Goal: Task Accomplishment & Management: Use online tool/utility

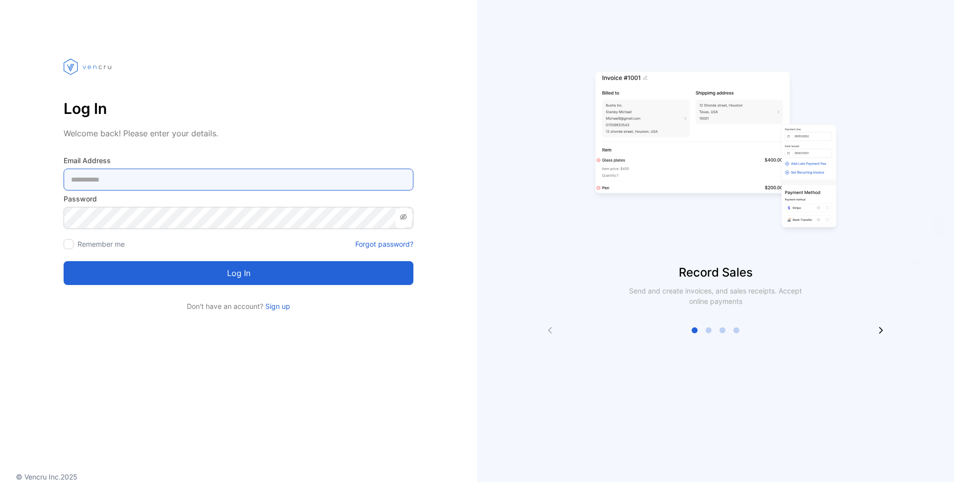
type Address-inputemail "**********"
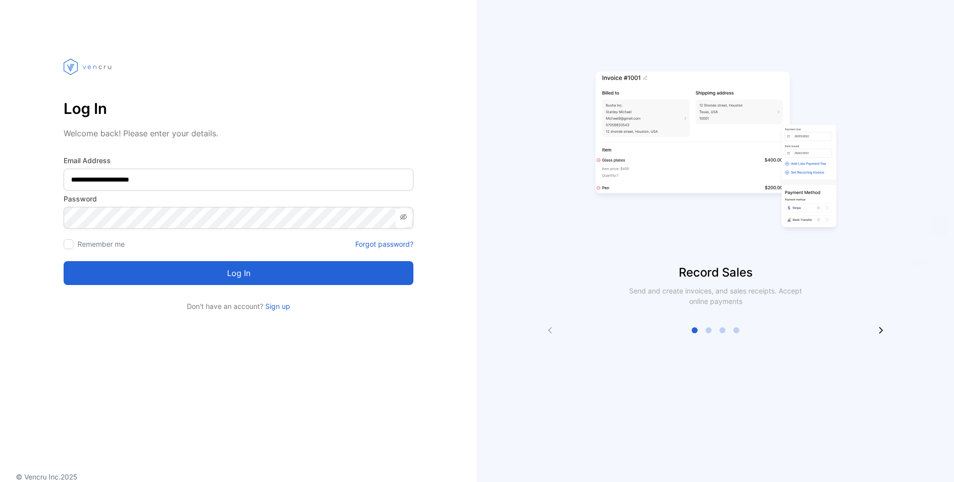
click at [216, 278] on button "Log in" at bounding box center [239, 273] width 350 height 24
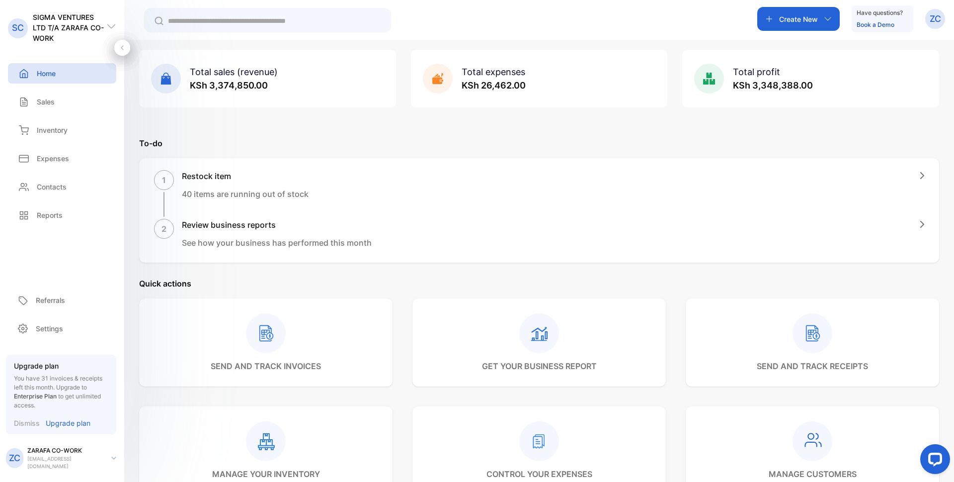
scroll to position [50, 0]
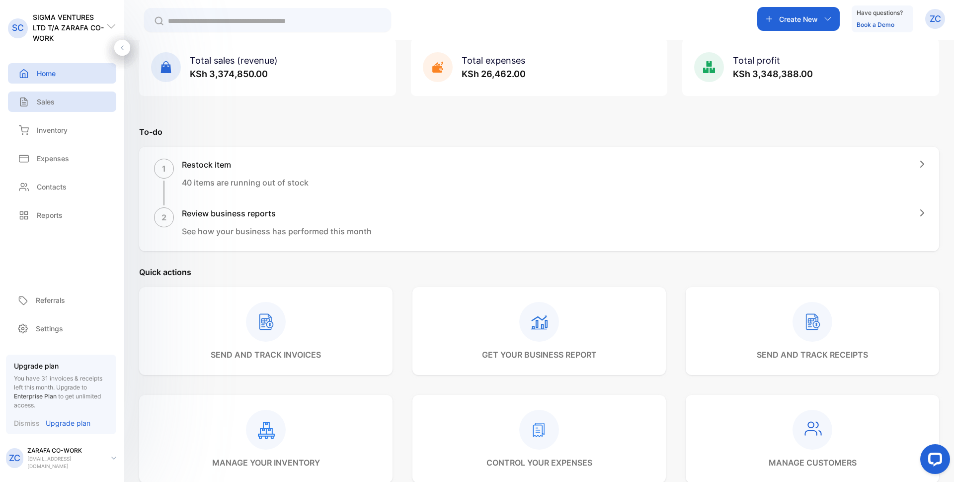
click at [51, 103] on p "Sales" at bounding box center [46, 101] width 18 height 10
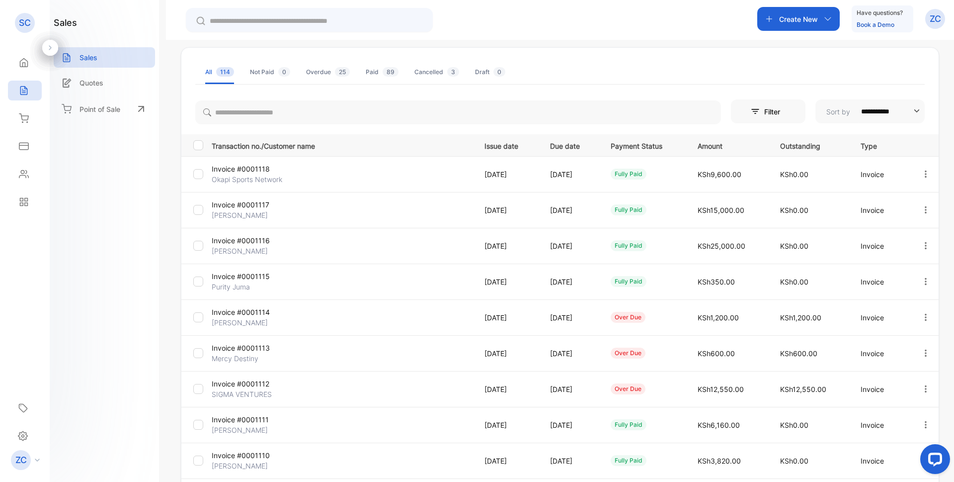
click at [827, 19] on icon "button" at bounding box center [828, 19] width 8 height 8
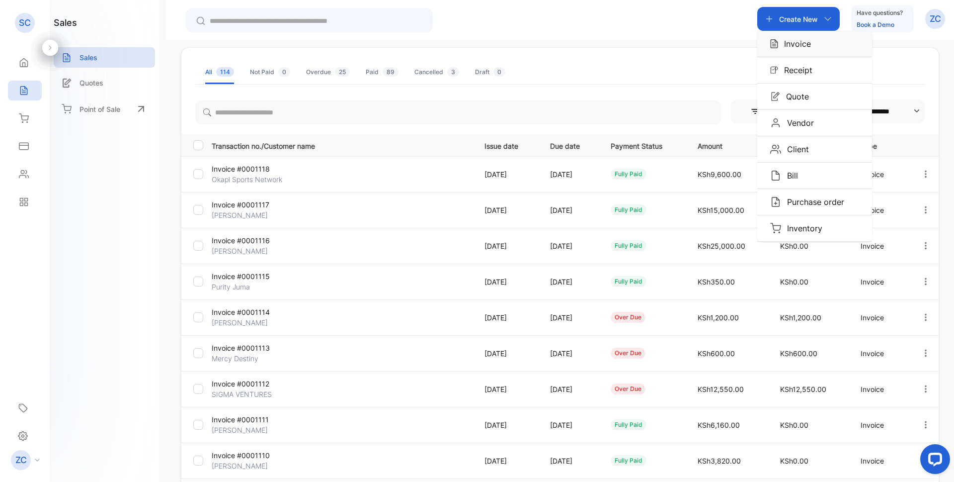
click at [793, 50] on div "Invoice" at bounding box center [814, 44] width 115 height 26
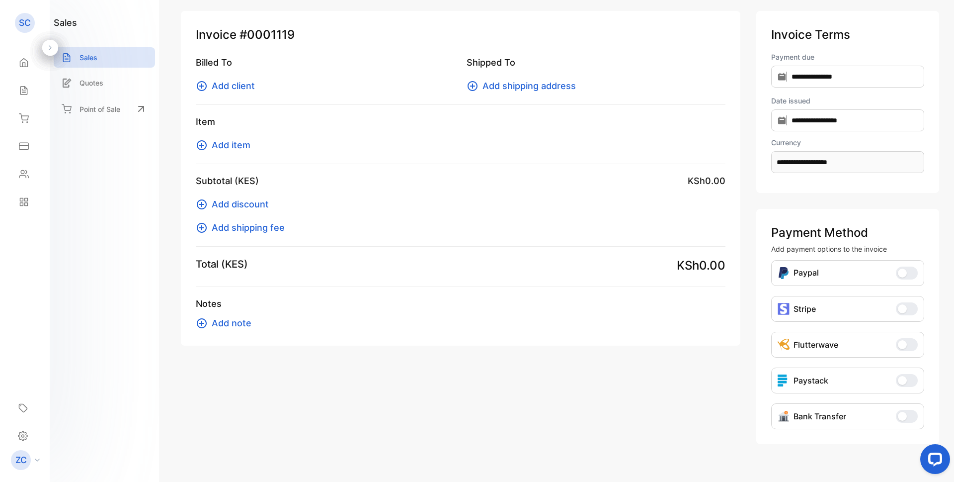
type input "**********"
click at [199, 87] on icon at bounding box center [202, 86] width 12 height 12
click at [201, 86] on icon at bounding box center [202, 86] width 10 height 10
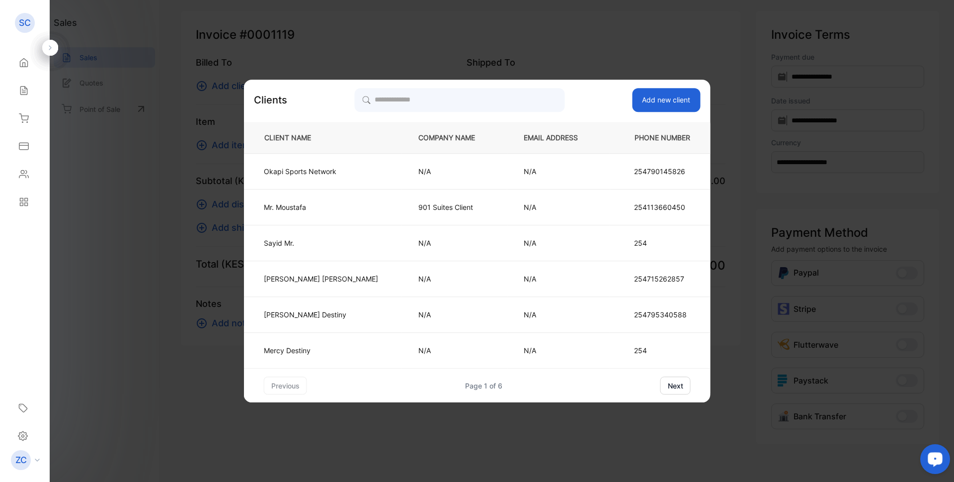
click at [660, 387] on button "next" at bounding box center [675, 385] width 30 height 18
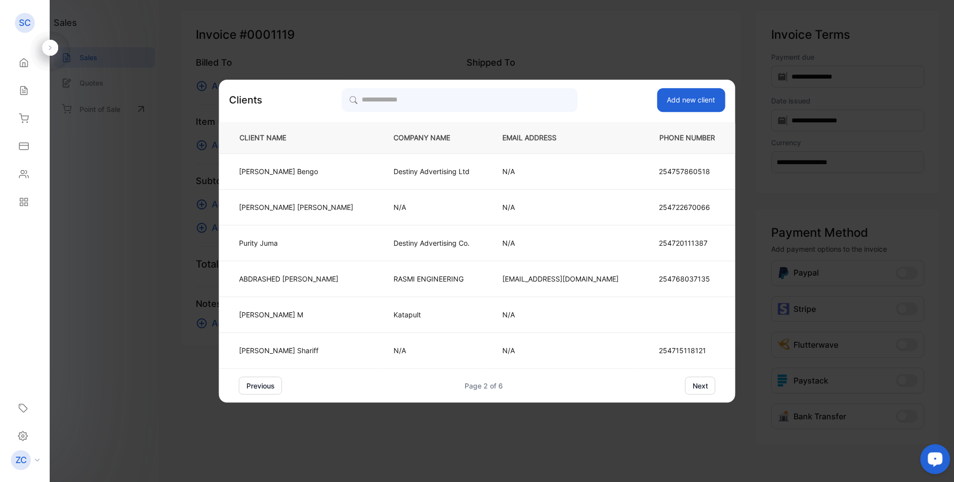
click at [685, 386] on button "next" at bounding box center [700, 385] width 30 height 18
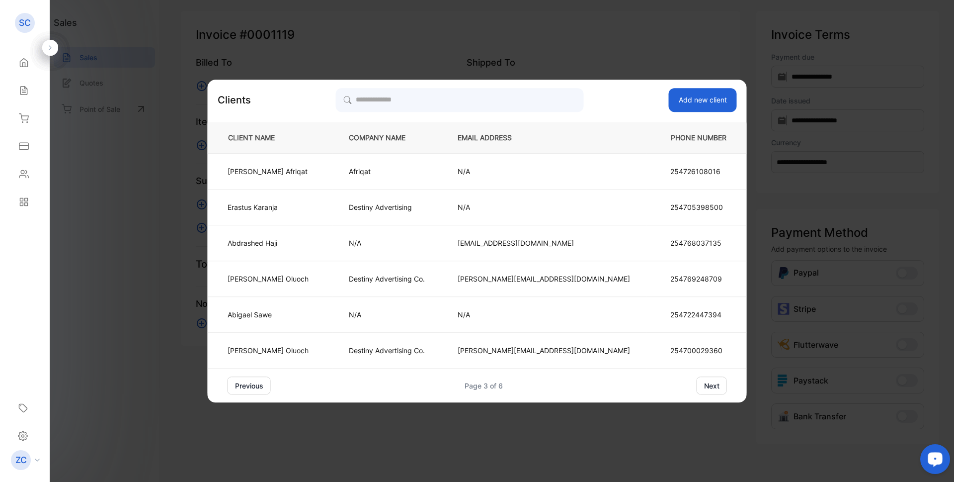
click at [697, 388] on button "next" at bounding box center [712, 385] width 30 height 18
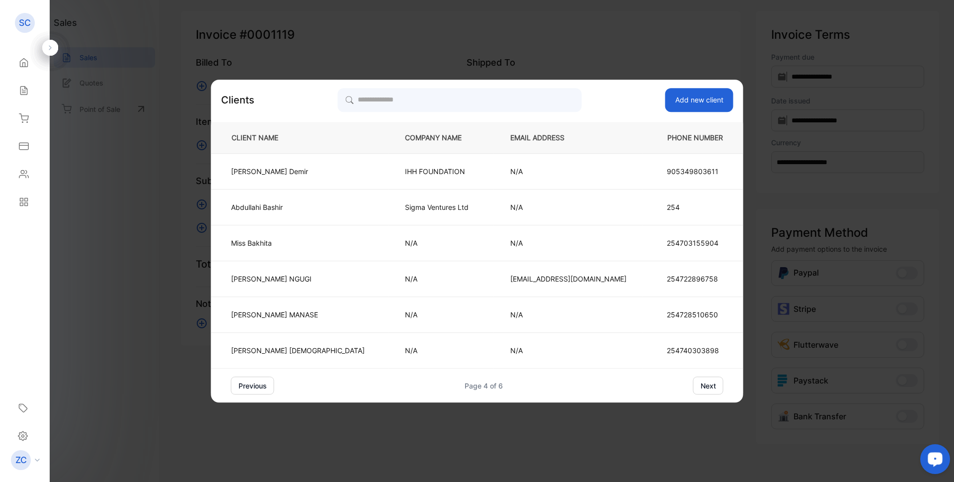
click at [693, 387] on button "next" at bounding box center [708, 385] width 30 height 18
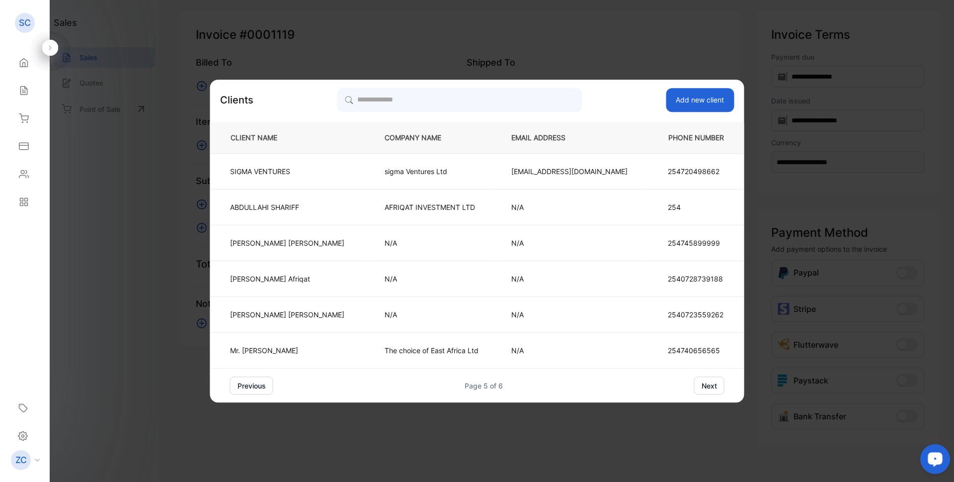
click at [694, 386] on button "next" at bounding box center [709, 385] width 30 height 18
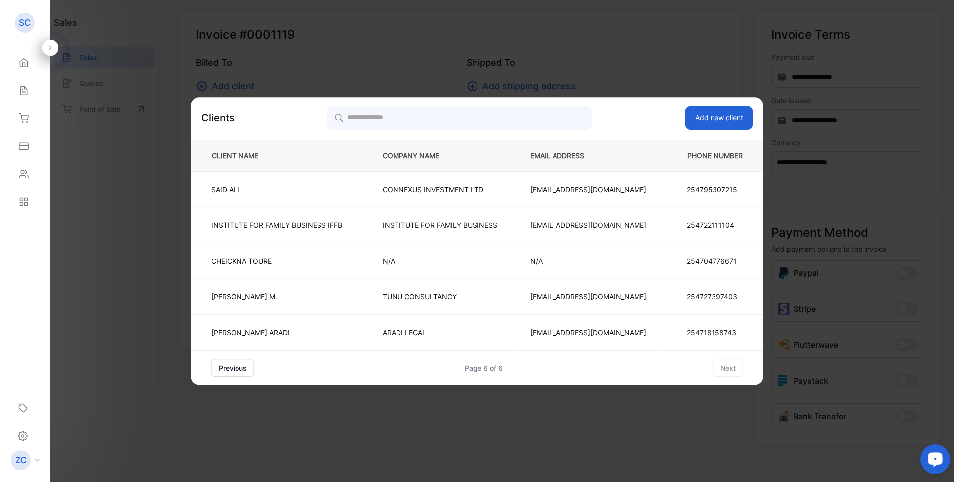
click at [241, 366] on button "previous" at bounding box center [232, 367] width 43 height 18
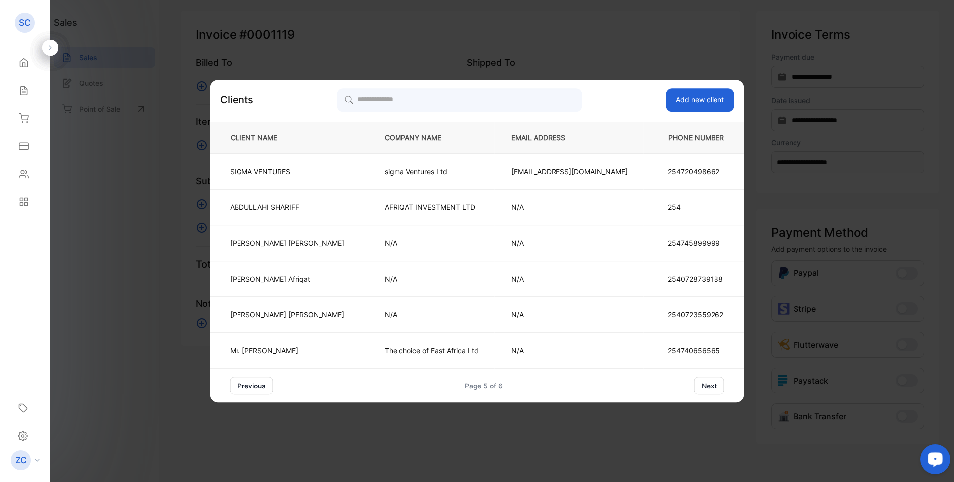
click at [694, 388] on button "next" at bounding box center [709, 385] width 30 height 18
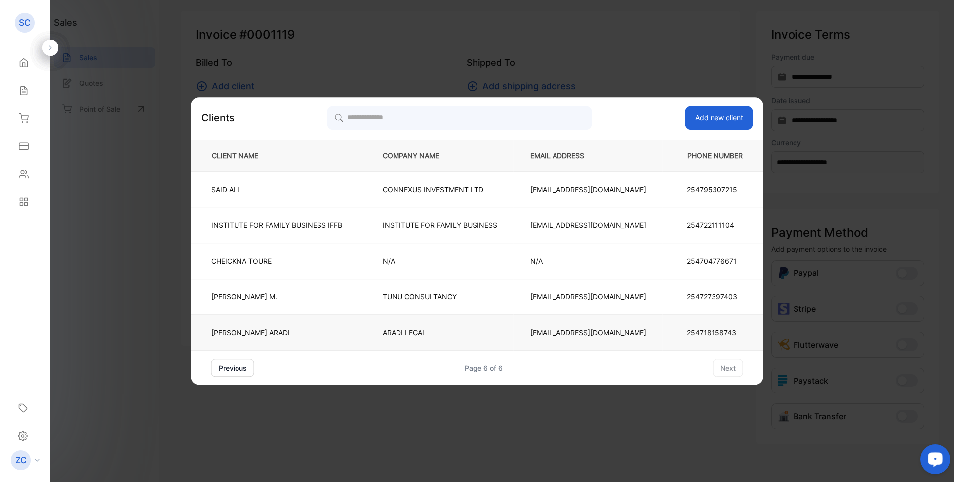
click at [414, 331] on p "ARADI LEGAL" at bounding box center [440, 332] width 115 height 10
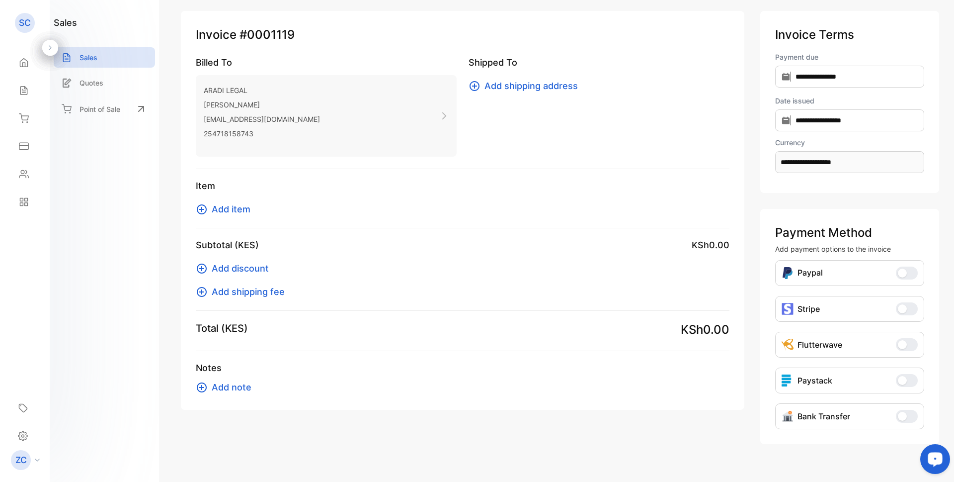
click at [198, 207] on icon at bounding box center [202, 209] width 12 height 12
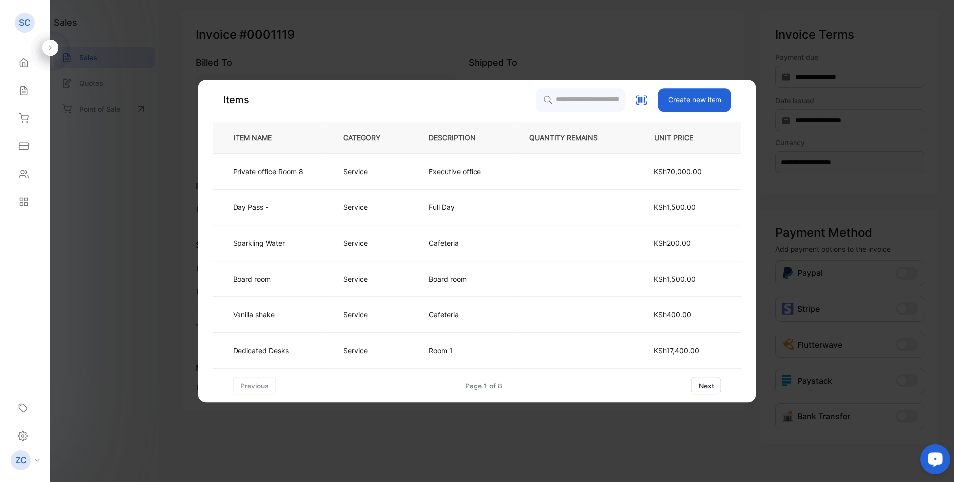
click at [701, 387] on button "next" at bounding box center [706, 385] width 30 height 18
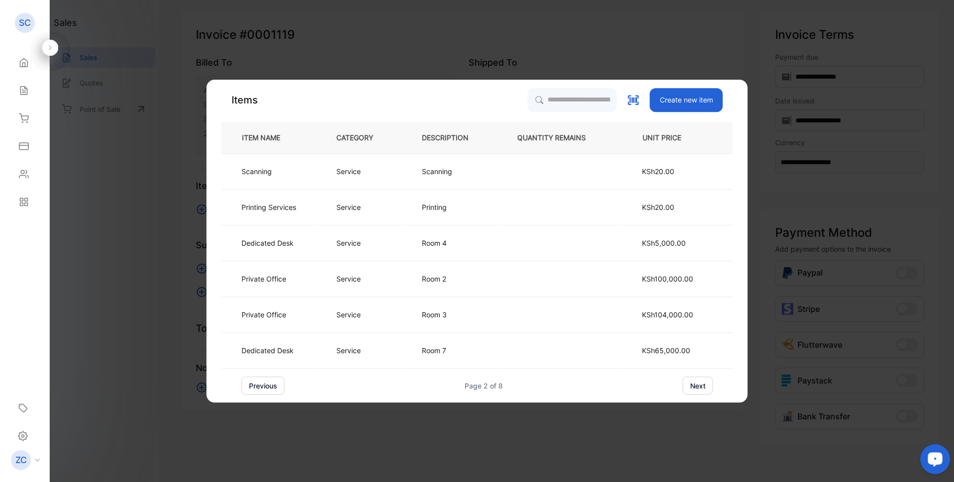
click at [701, 387] on button "next" at bounding box center [698, 385] width 30 height 18
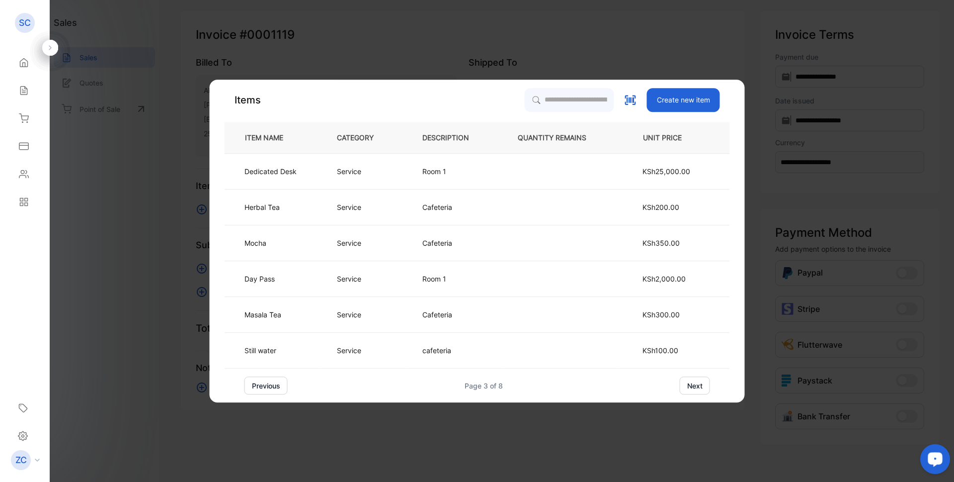
click at [692, 389] on button "next" at bounding box center [695, 385] width 30 height 18
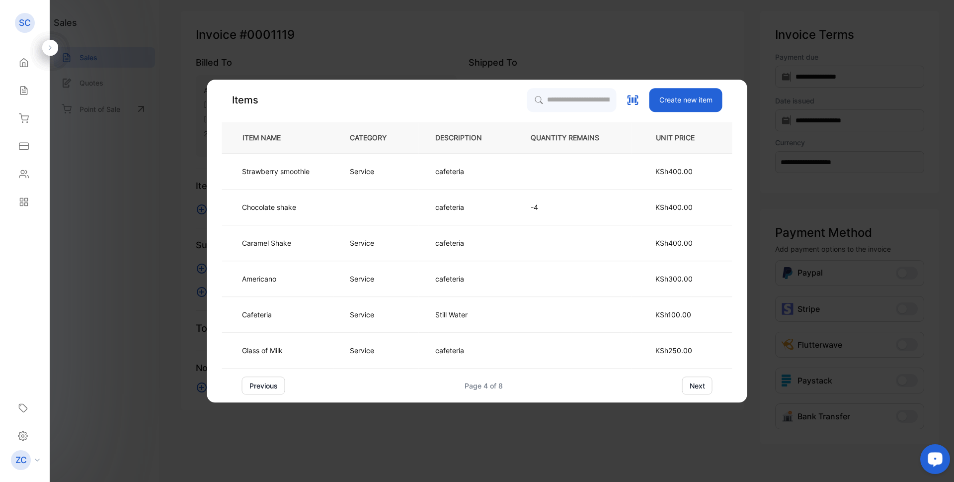
click at [694, 384] on button "next" at bounding box center [697, 385] width 30 height 18
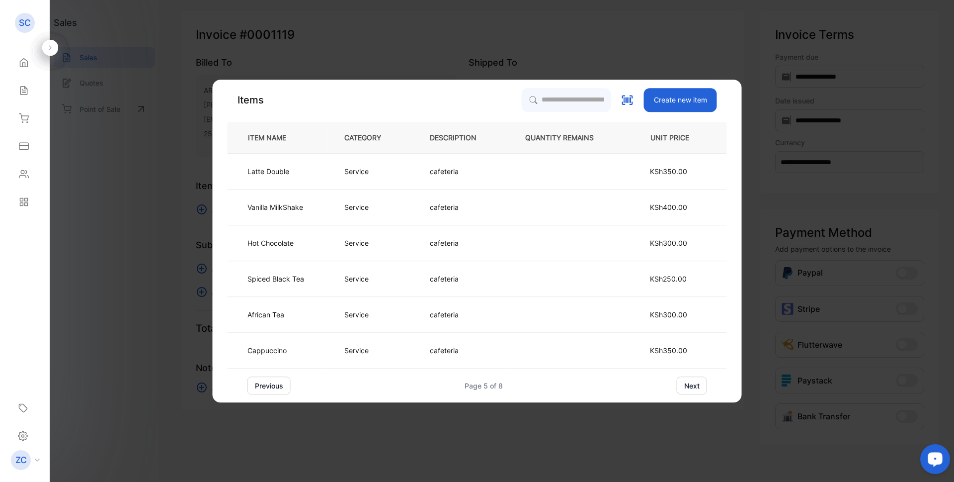
click at [694, 384] on button "next" at bounding box center [692, 385] width 30 height 18
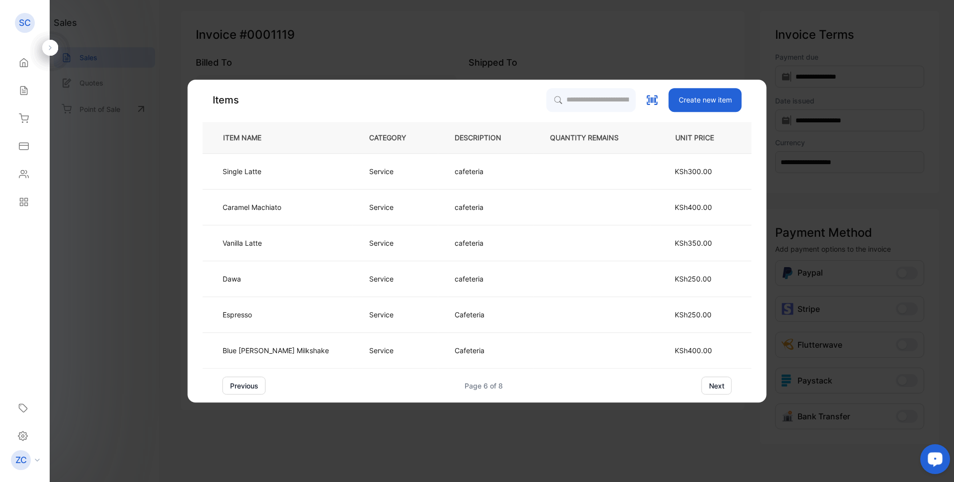
click at [702, 387] on button "next" at bounding box center [717, 385] width 30 height 18
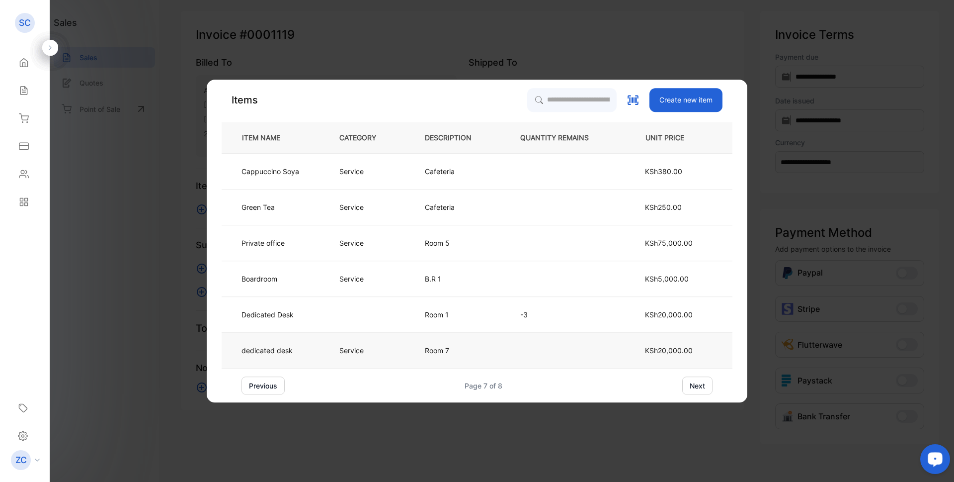
click at [662, 352] on span "KSh20,000.00" at bounding box center [669, 350] width 48 height 8
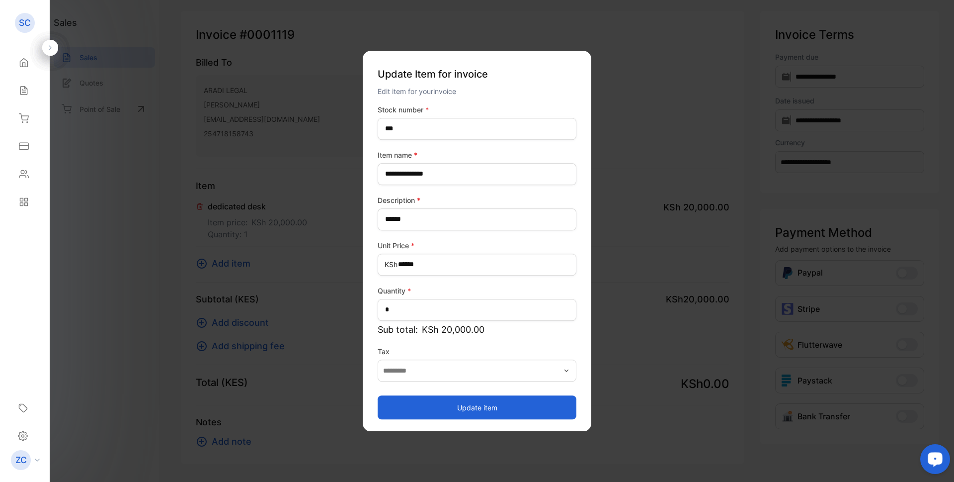
click at [482, 409] on button "Update item" at bounding box center [477, 407] width 199 height 24
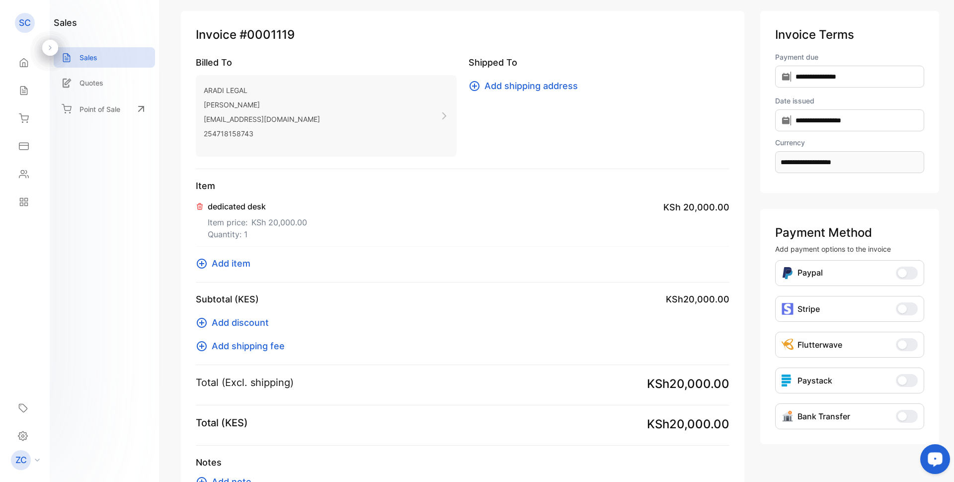
click at [231, 206] on p "dedicated desk" at bounding box center [257, 206] width 99 height 12
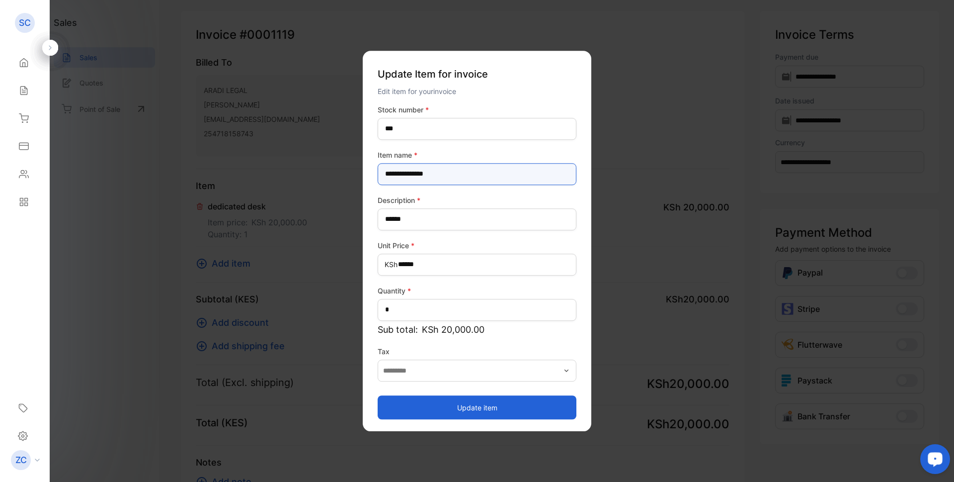
click at [388, 173] on name-inputItem_Name "**********" at bounding box center [477, 174] width 199 height 22
type name-inputItem_Name "**********"
click at [477, 405] on button "Update item" at bounding box center [477, 407] width 199 height 24
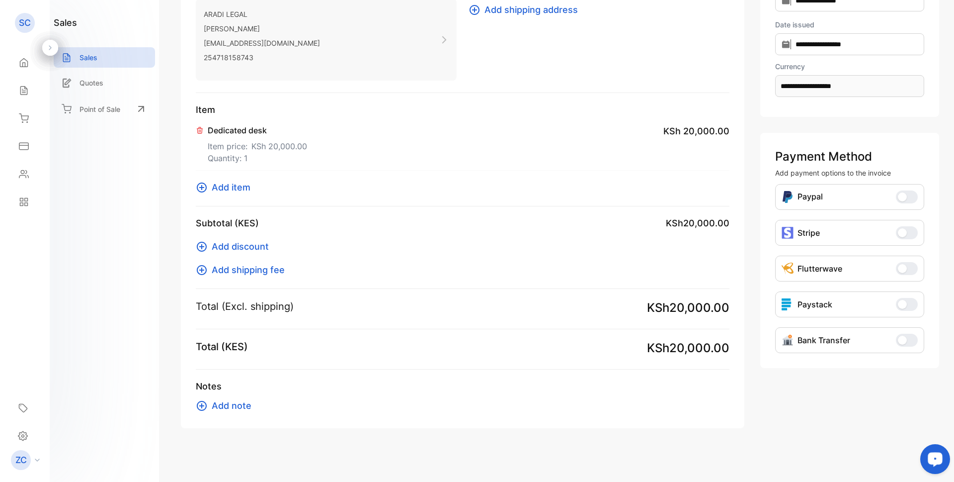
scroll to position [128, 0]
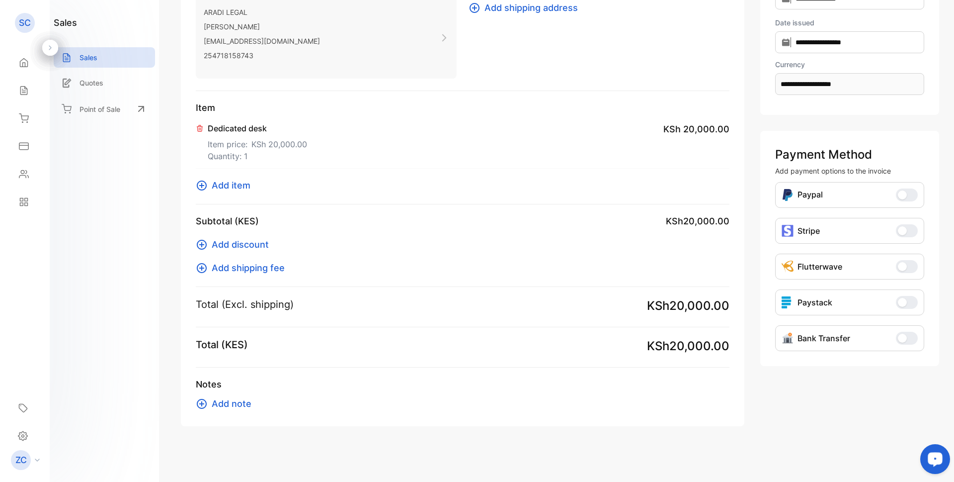
click at [199, 403] on icon at bounding box center [202, 404] width 10 height 10
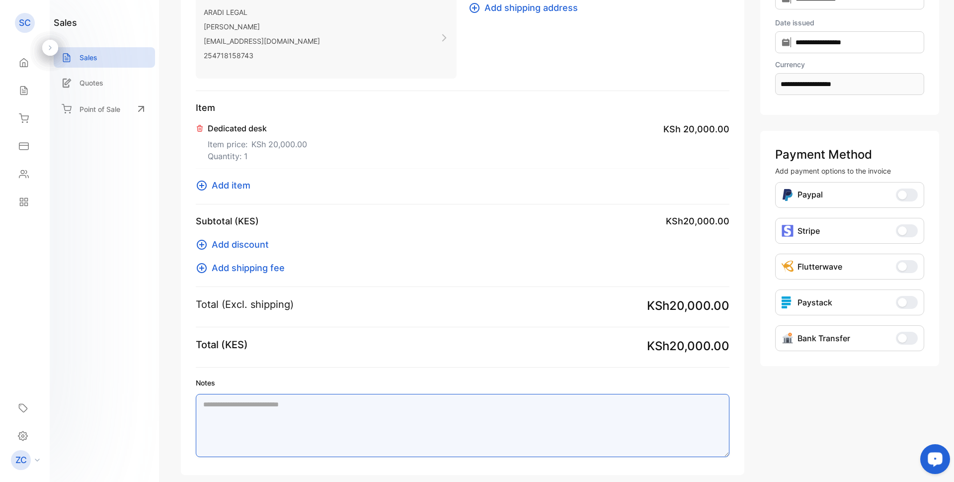
click at [226, 404] on textarea "Notes" at bounding box center [463, 425] width 534 height 63
click at [218, 404] on textarea "Notes" at bounding box center [463, 425] width 534 height 63
type textarea "*"
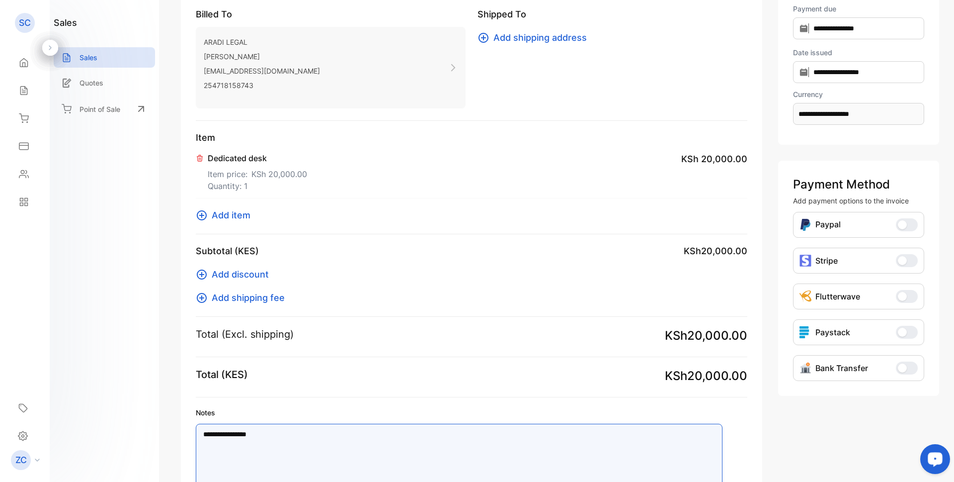
scroll to position [0, 0]
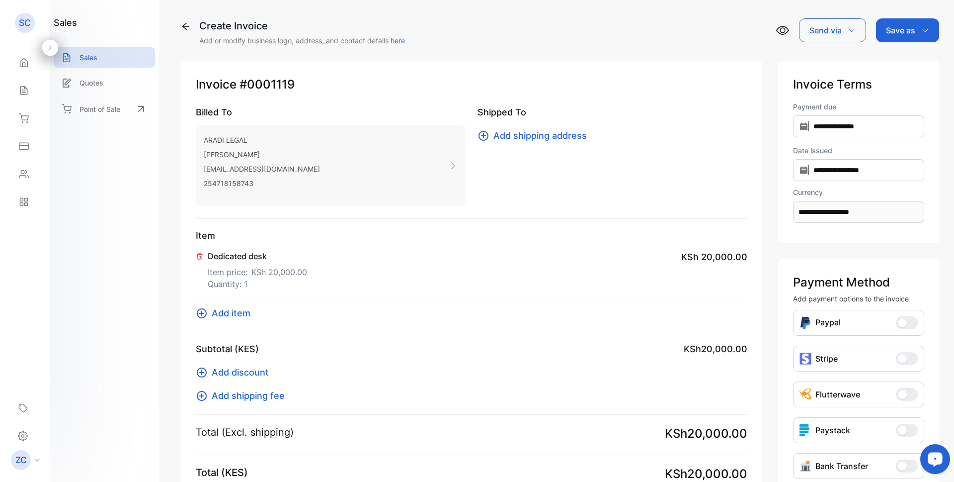
click at [914, 28] on div "Save as" at bounding box center [907, 30] width 63 height 24
type textarea "**********"
click at [897, 64] on div "Invoice" at bounding box center [905, 63] width 57 height 20
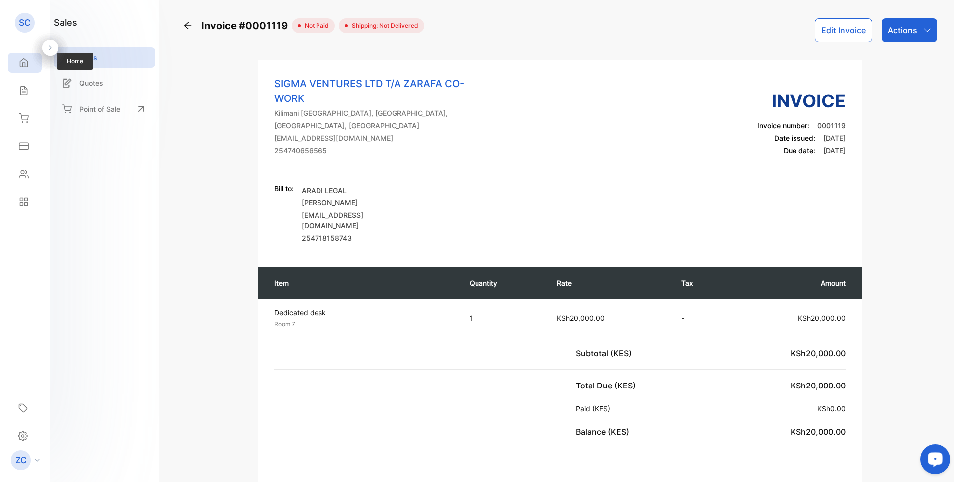
click at [22, 63] on icon at bounding box center [24, 63] width 10 height 10
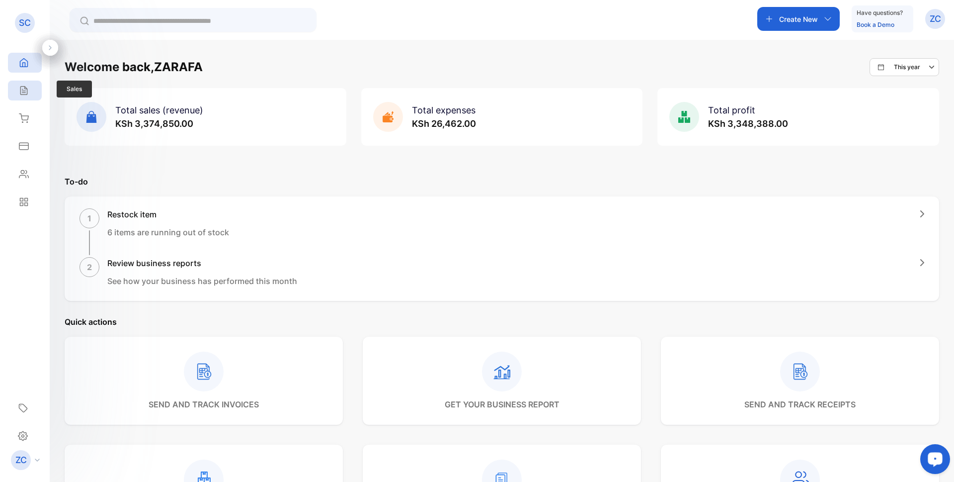
click at [22, 90] on icon at bounding box center [24, 90] width 10 height 10
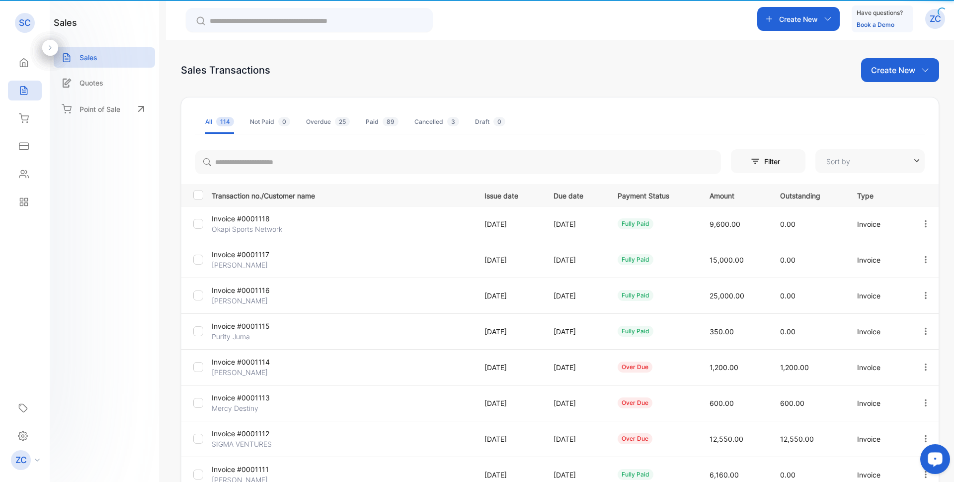
type input "**********"
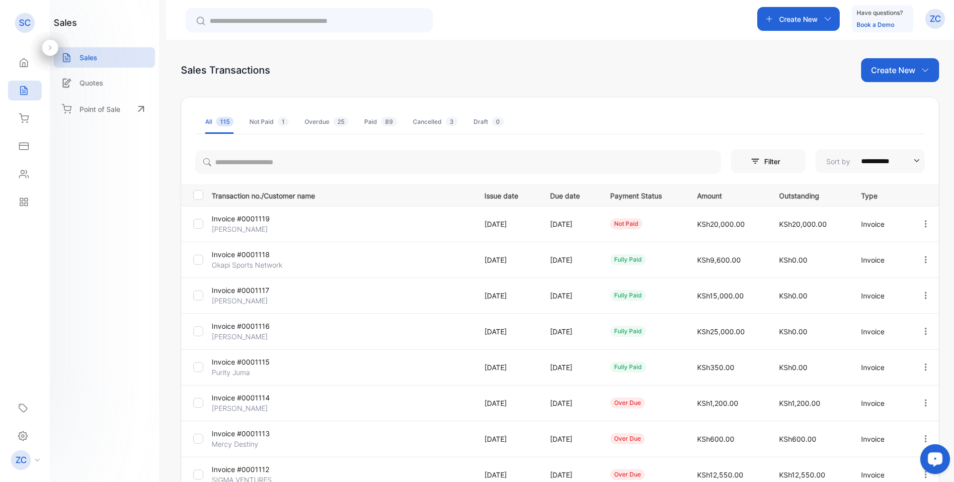
click at [922, 71] on icon "button" at bounding box center [925, 69] width 6 height 3
click at [893, 106] on span "Invoice" at bounding box center [901, 103] width 23 height 10
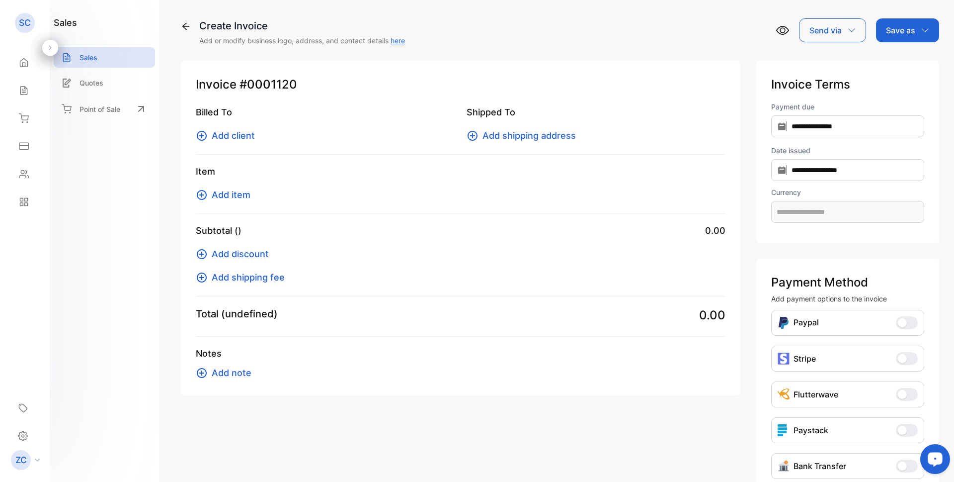
type input "**********"
click at [197, 134] on icon at bounding box center [202, 136] width 10 height 10
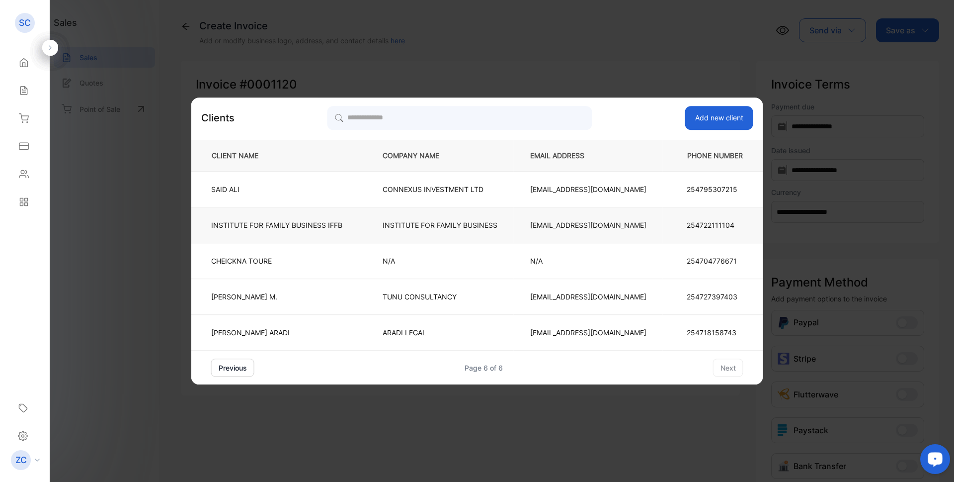
click at [426, 223] on p "INSTITUTE FOR FAMILY BUSINESS" at bounding box center [440, 225] width 115 height 10
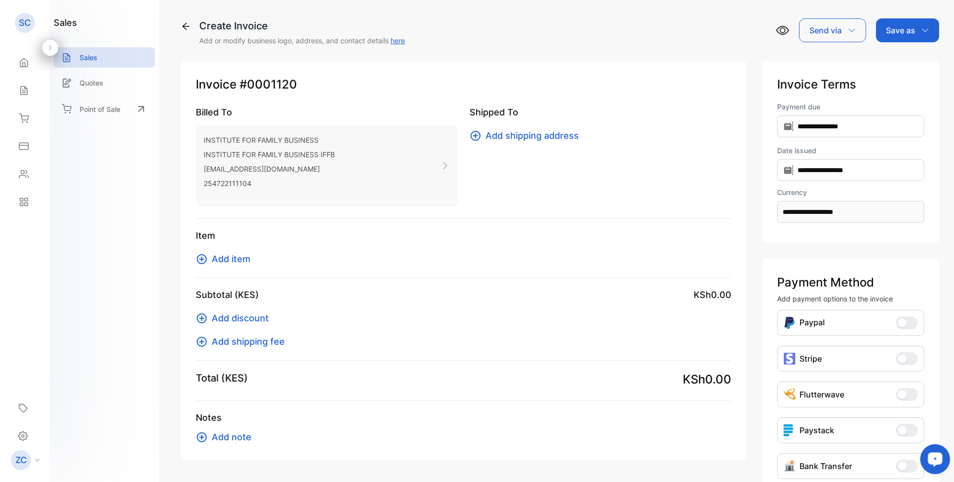
click at [198, 258] on icon at bounding box center [202, 259] width 12 height 12
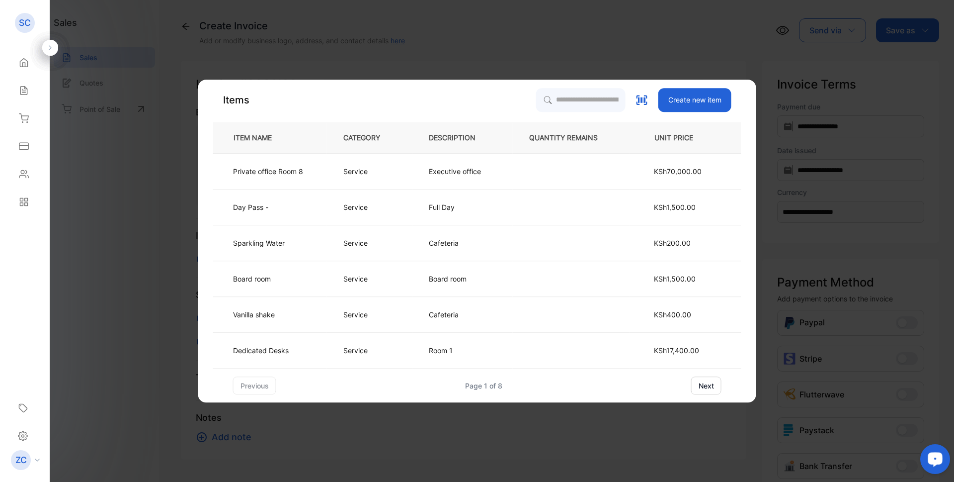
click at [702, 385] on button "next" at bounding box center [706, 385] width 30 height 18
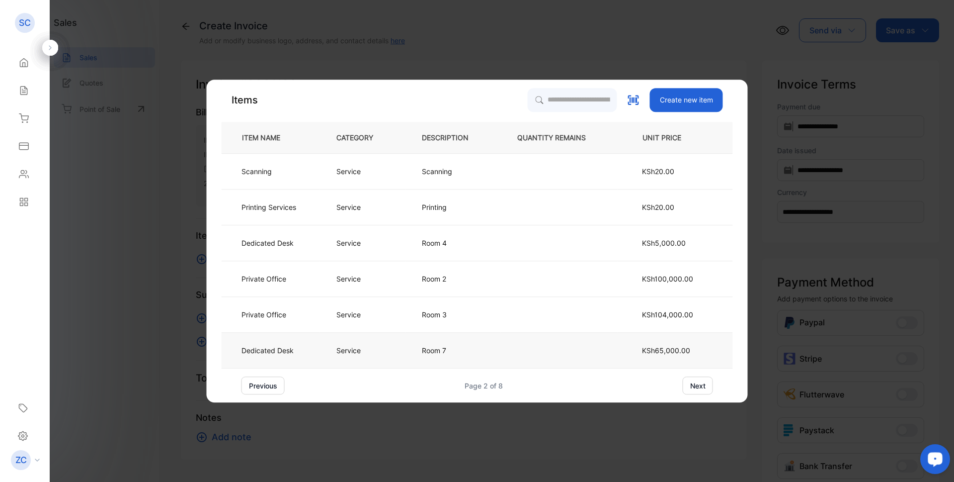
click at [667, 349] on span "KSh65,000.00" at bounding box center [666, 350] width 48 height 8
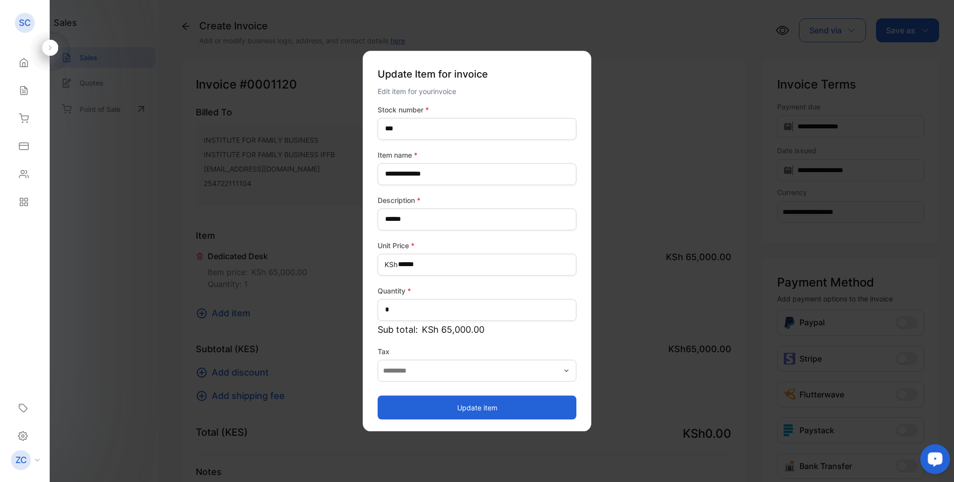
click at [484, 409] on button "Update item" at bounding box center [477, 407] width 199 height 24
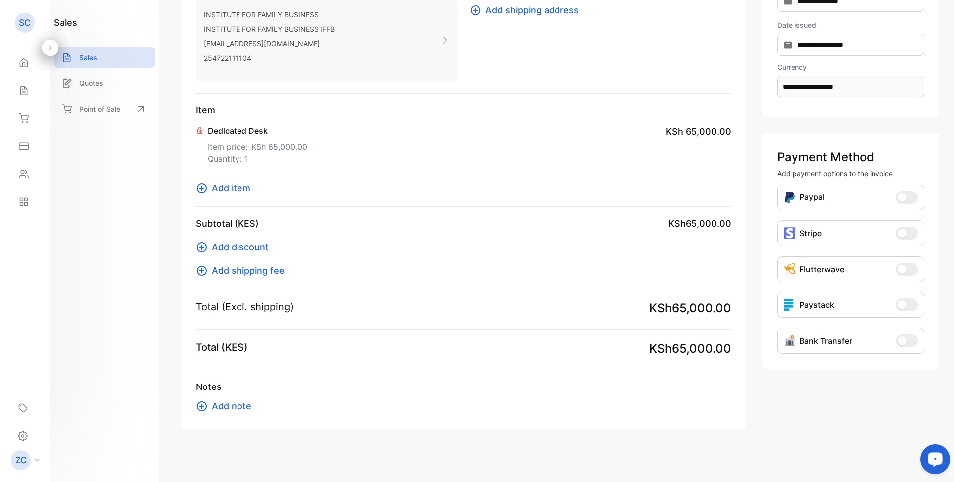
scroll to position [128, 0]
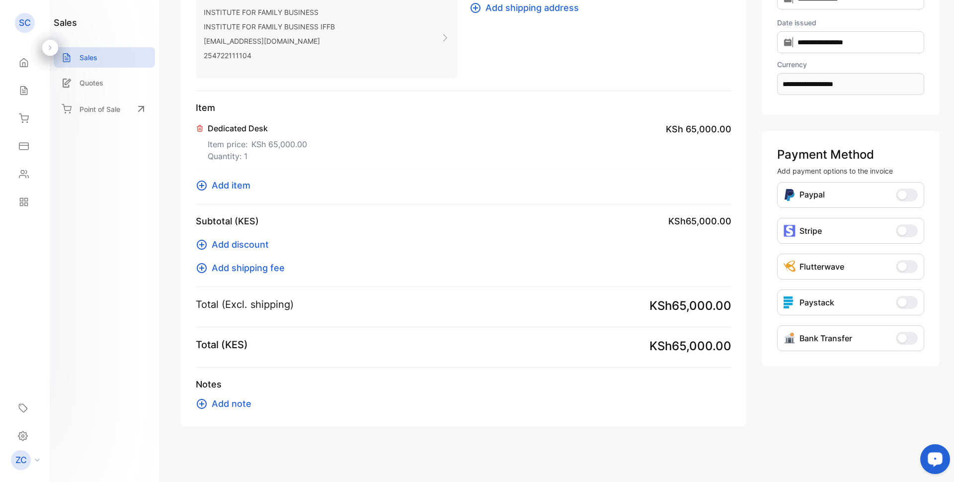
click at [199, 403] on icon at bounding box center [202, 404] width 12 height 12
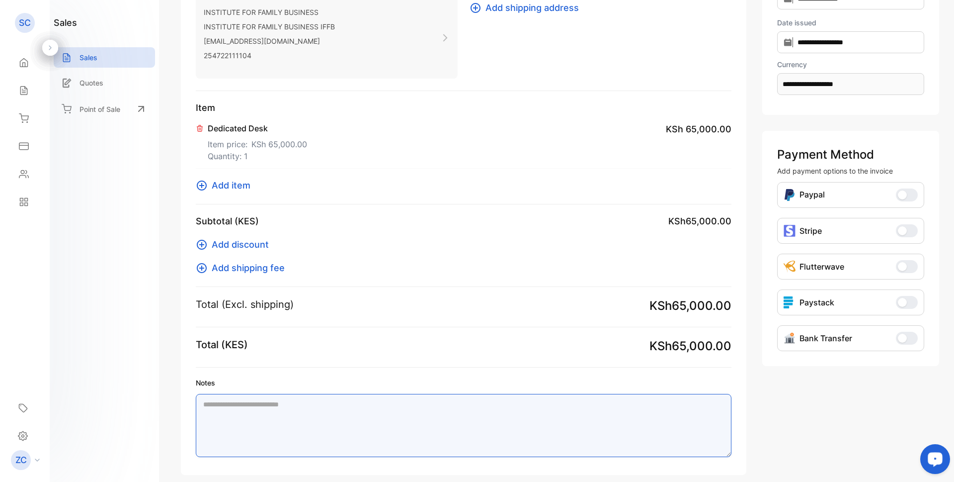
click at [234, 404] on textarea "Notes" at bounding box center [464, 425] width 536 height 63
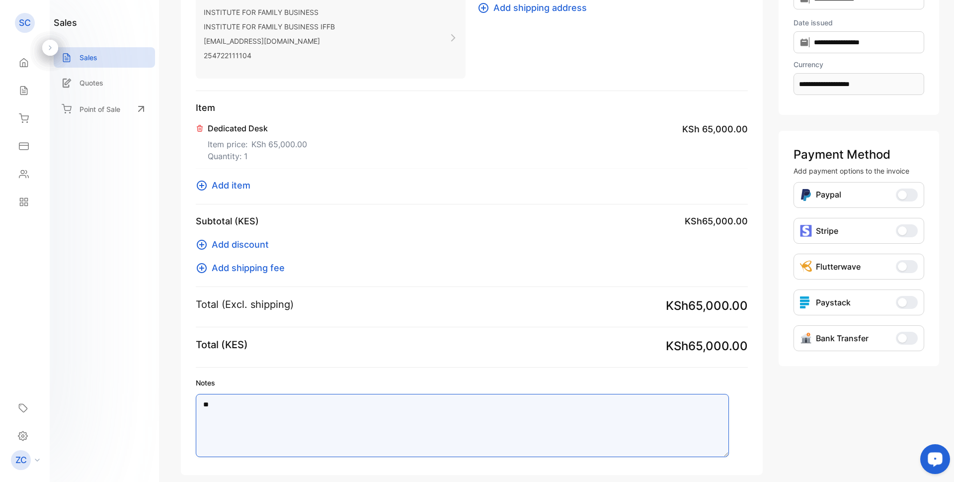
type textarea "*"
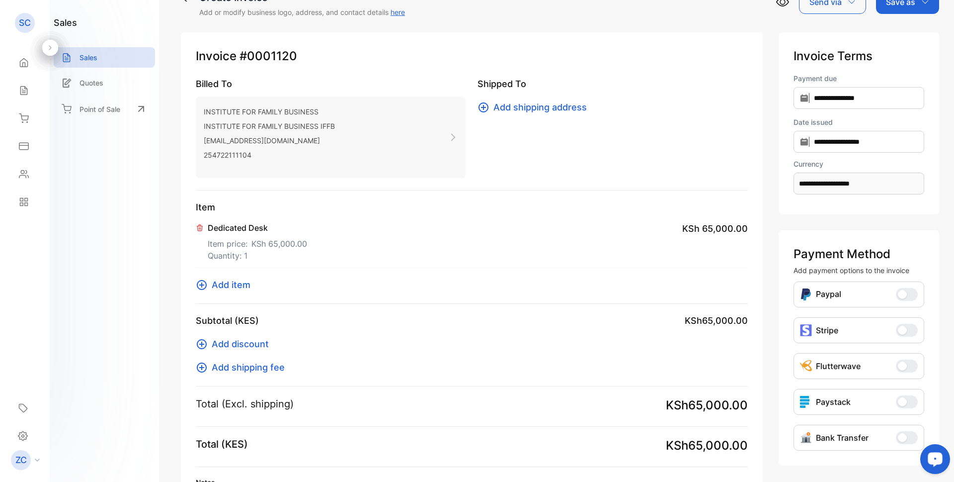
scroll to position [0, 0]
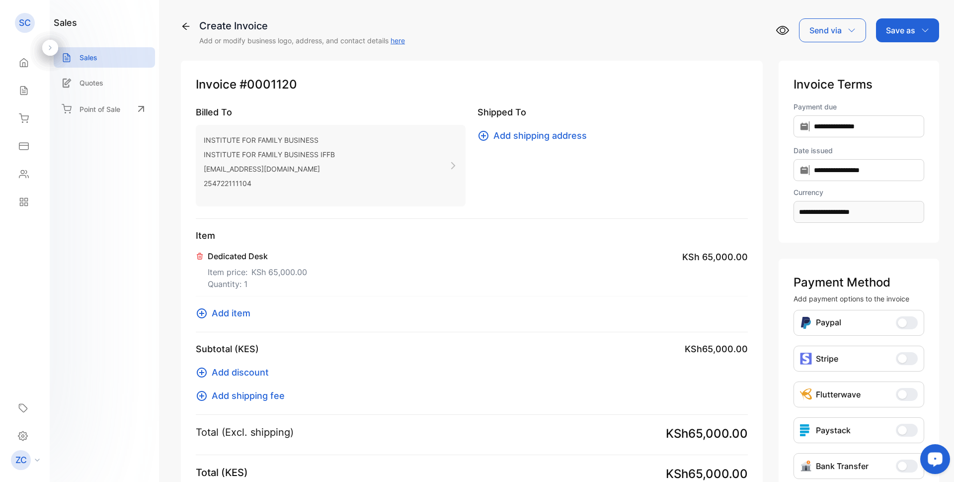
type textarea "**********"
click at [794, 128] on input "**********" at bounding box center [859, 126] width 131 height 22
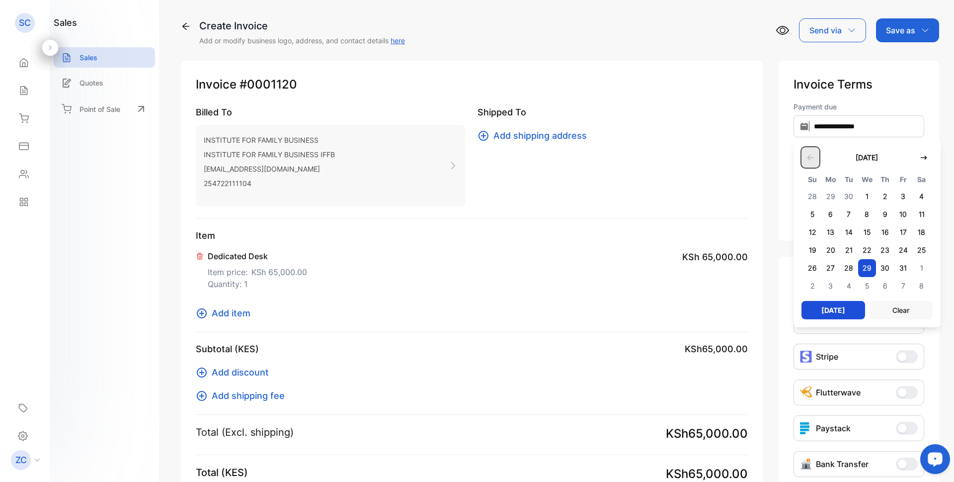
click at [807, 157] on icon "button" at bounding box center [811, 158] width 8 height 8
click at [804, 289] on span "5" at bounding box center [813, 286] width 18 height 18
type input "**********"
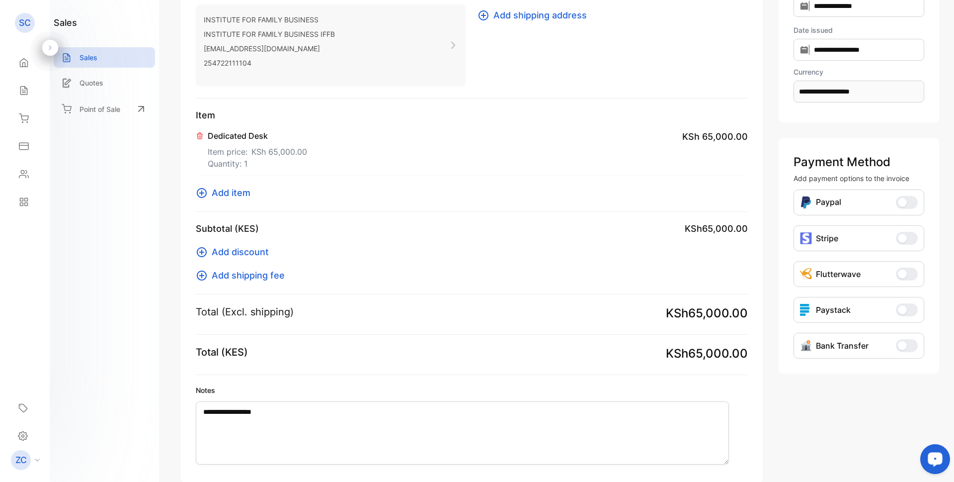
scroll to position [149, 0]
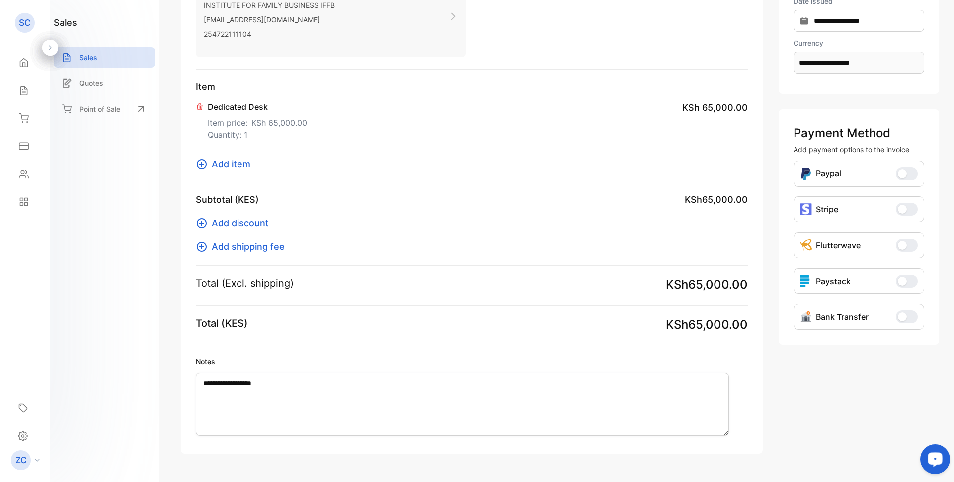
click at [899, 320] on span "button" at bounding box center [902, 316] width 9 height 9
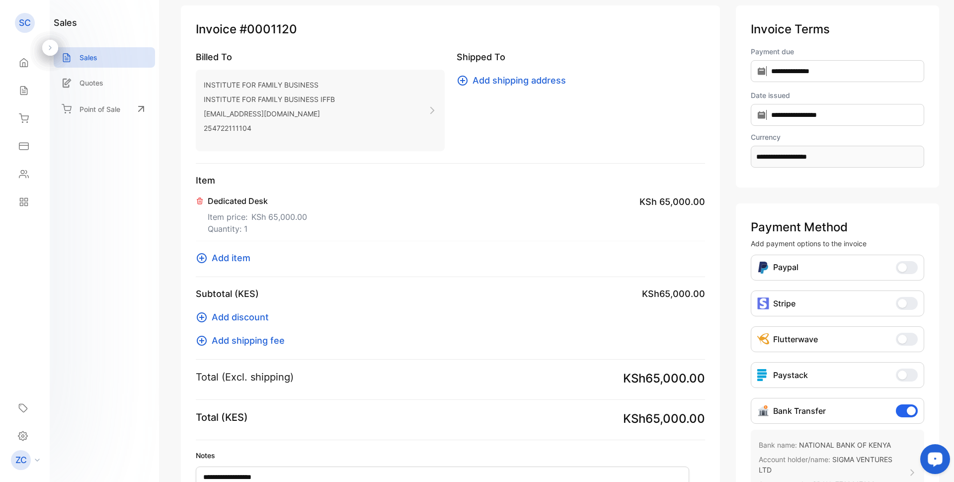
scroll to position [0, 0]
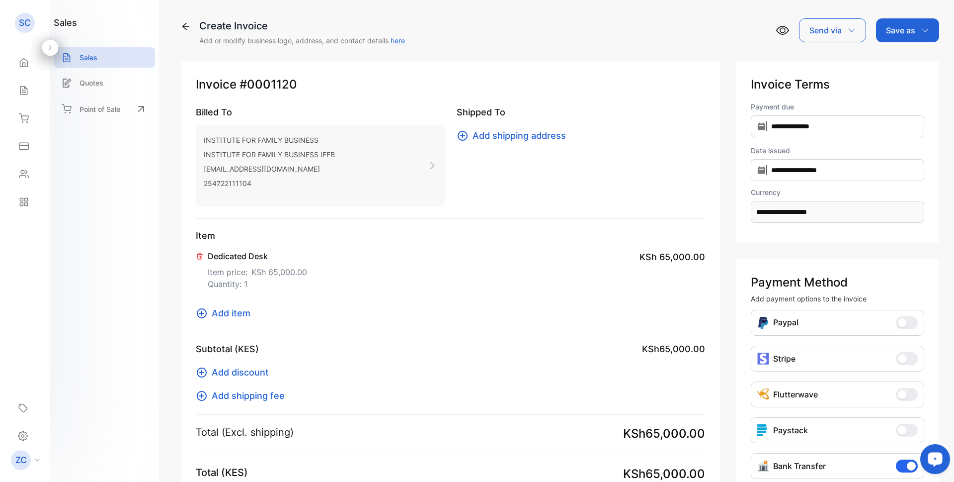
click at [925, 30] on icon "button" at bounding box center [925, 30] width 8 height 8
click at [903, 64] on div "Invoice" at bounding box center [905, 63] width 57 height 20
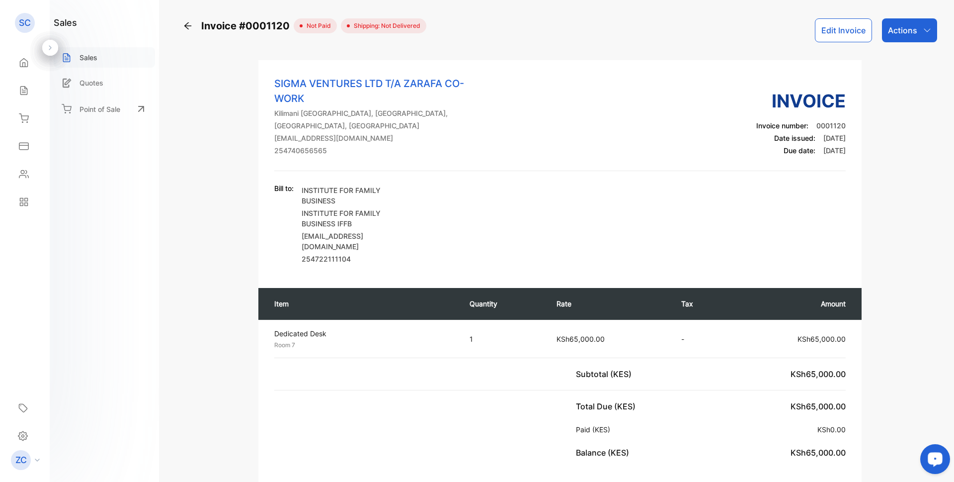
click at [90, 60] on p "Sales" at bounding box center [89, 57] width 18 height 10
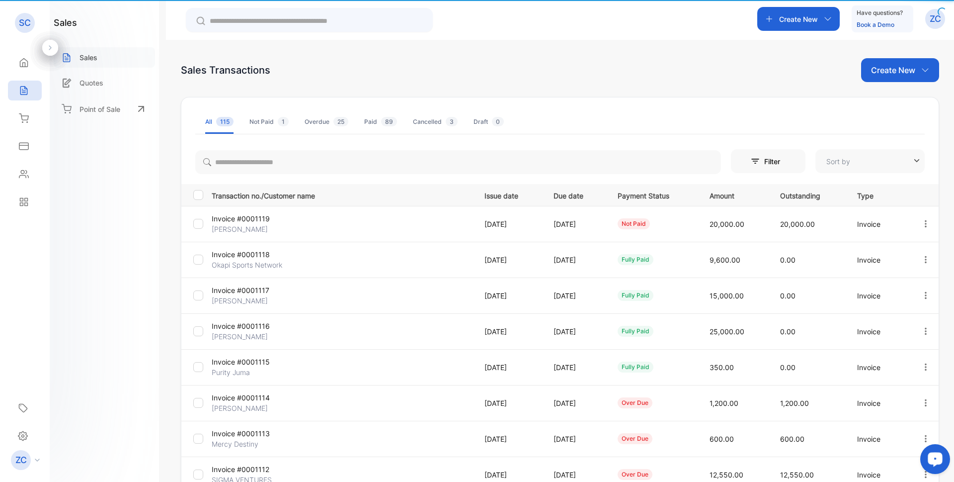
type input "**********"
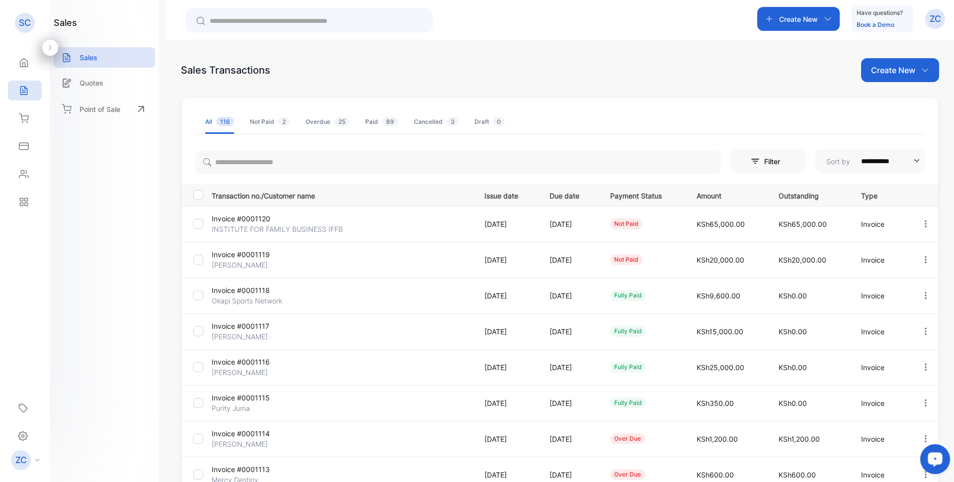
click at [922, 70] on icon "button" at bounding box center [925, 70] width 8 height 8
click at [908, 103] on span "Invoice" at bounding box center [901, 103] width 23 height 10
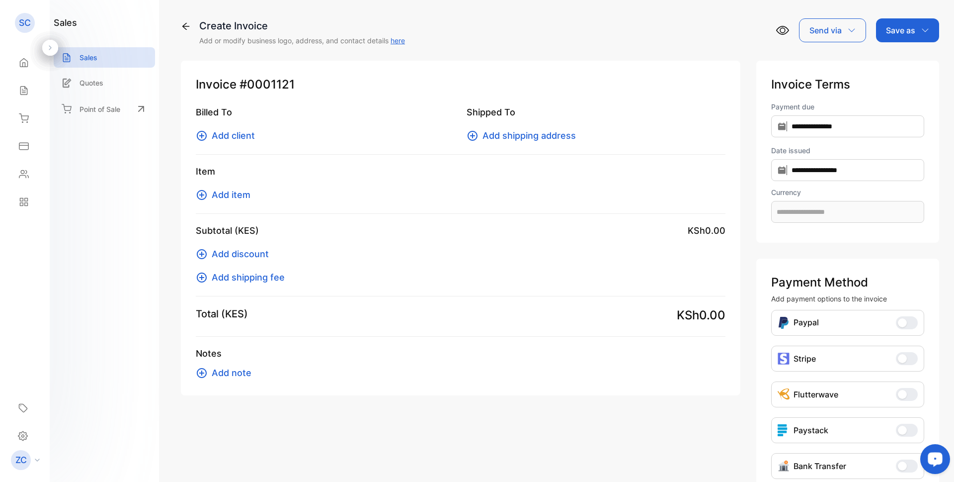
type input "**********"
click at [198, 135] on icon at bounding box center [202, 136] width 10 height 10
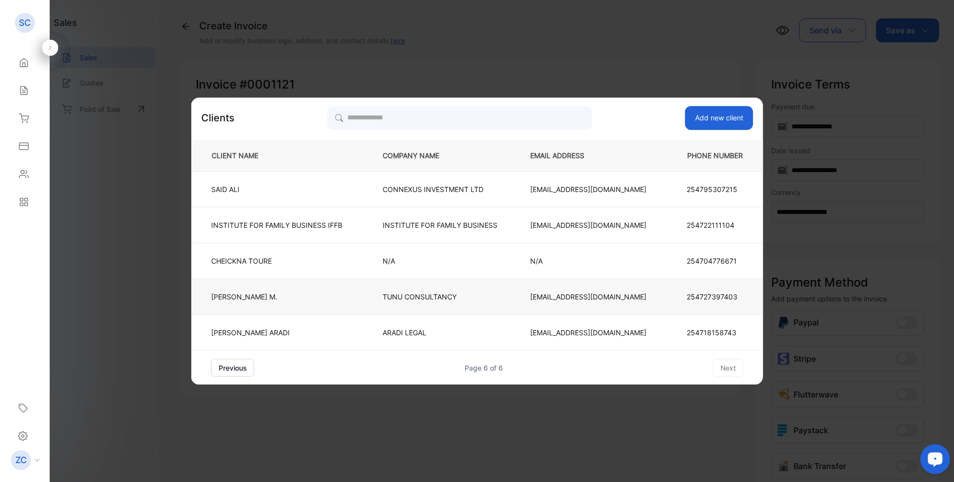
click at [583, 294] on p "[EMAIL_ADDRESS][DOMAIN_NAME]" at bounding box center [588, 296] width 116 height 10
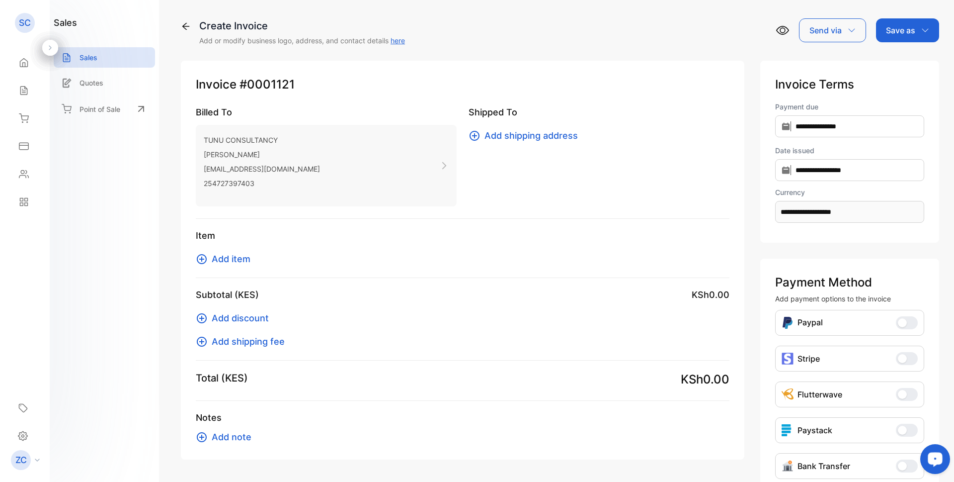
click at [200, 261] on icon at bounding box center [202, 259] width 12 height 12
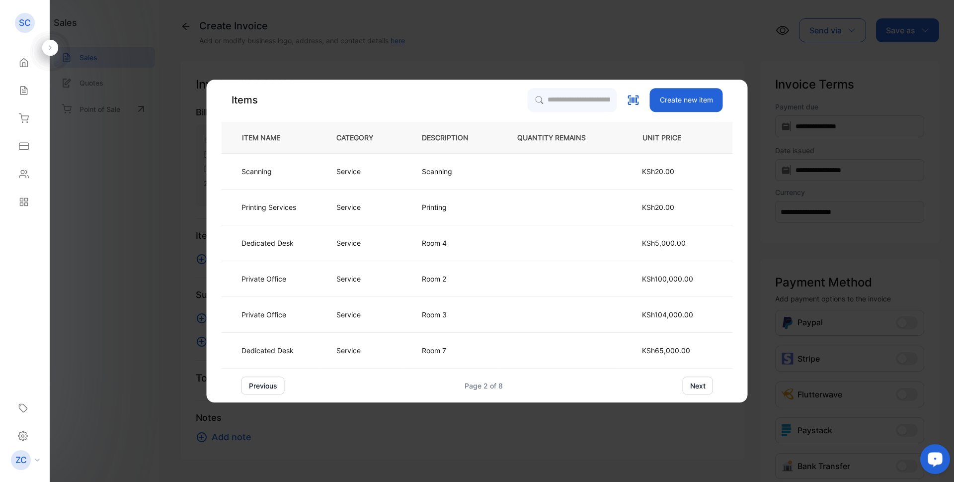
click at [689, 383] on button "next" at bounding box center [698, 385] width 30 height 18
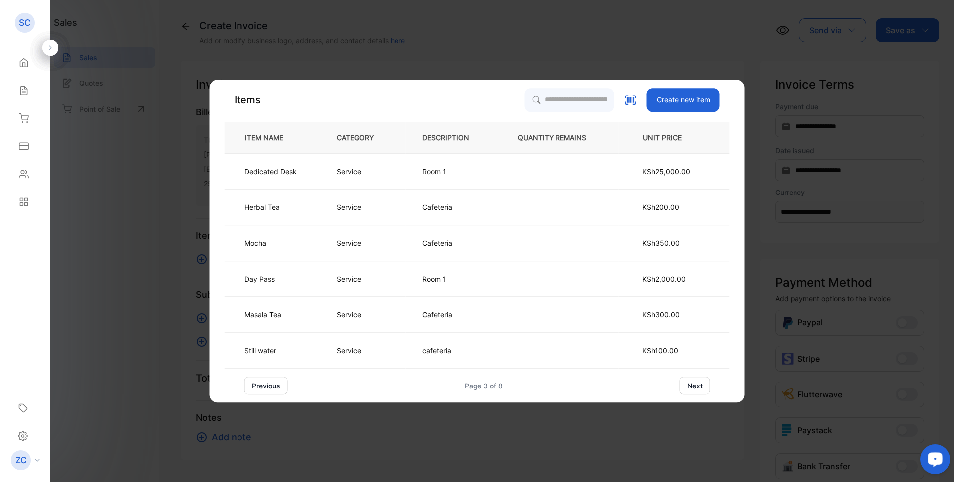
click at [689, 383] on button "next" at bounding box center [695, 385] width 30 height 18
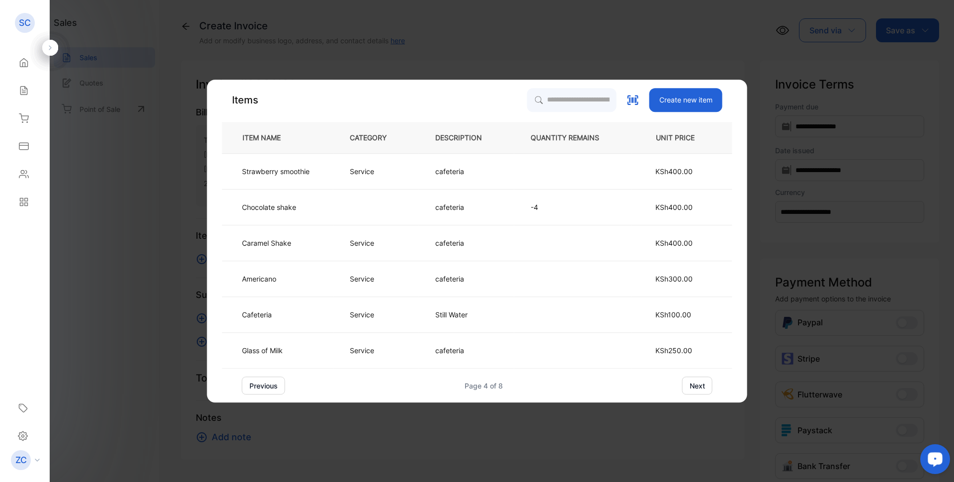
click at [689, 383] on button "next" at bounding box center [697, 385] width 30 height 18
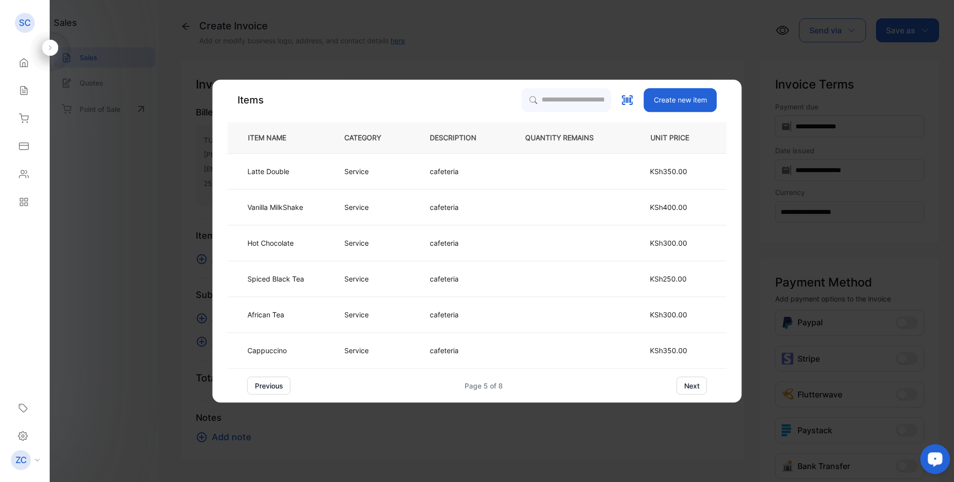
click at [689, 383] on button "next" at bounding box center [692, 385] width 30 height 18
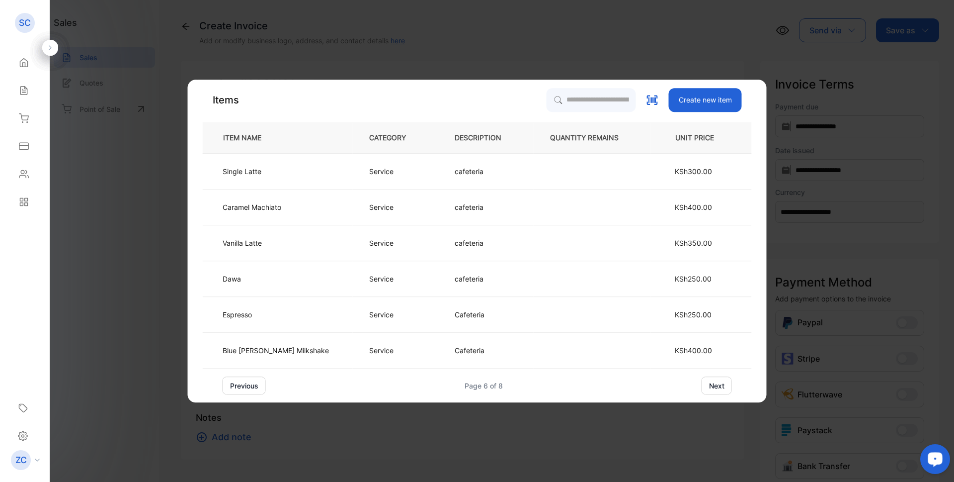
click at [702, 383] on button "next" at bounding box center [717, 385] width 30 height 18
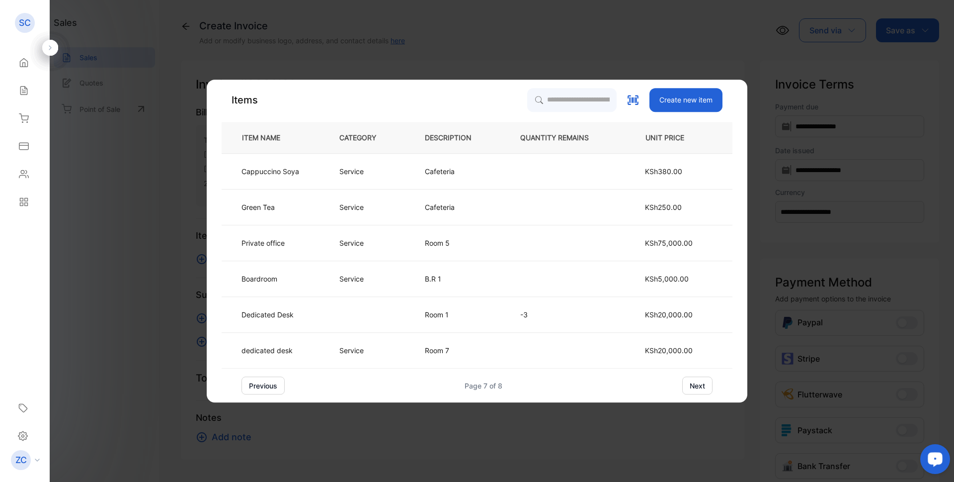
click at [695, 381] on button "next" at bounding box center [697, 385] width 30 height 18
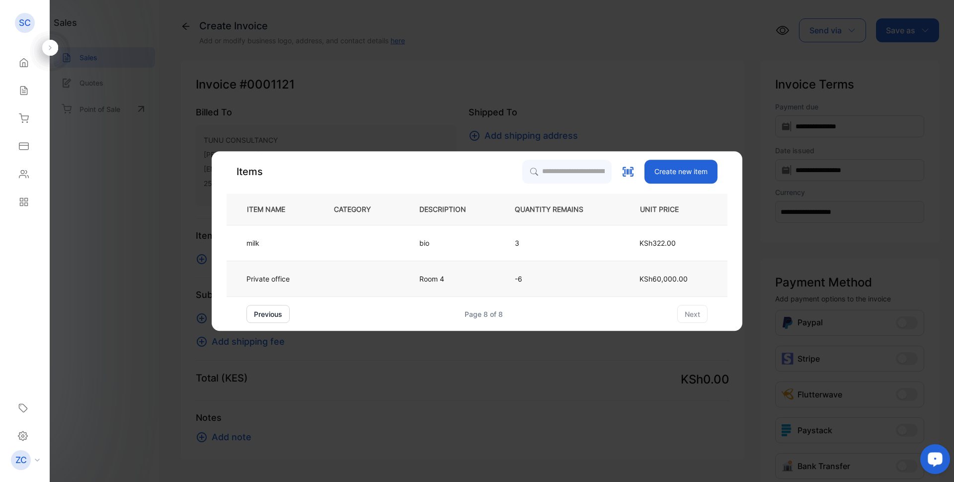
click at [651, 276] on span "KSh60,000.00" at bounding box center [664, 278] width 48 height 8
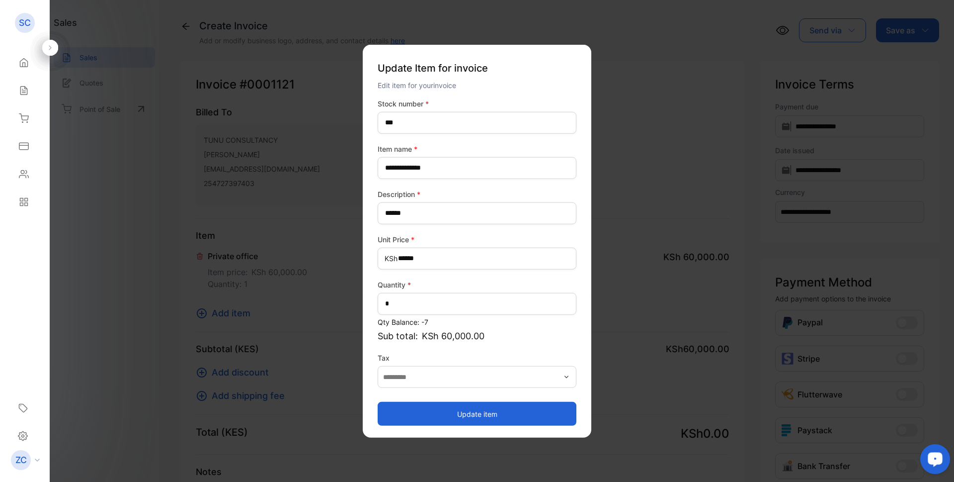
click at [478, 413] on button "Update item" at bounding box center [477, 414] width 199 height 24
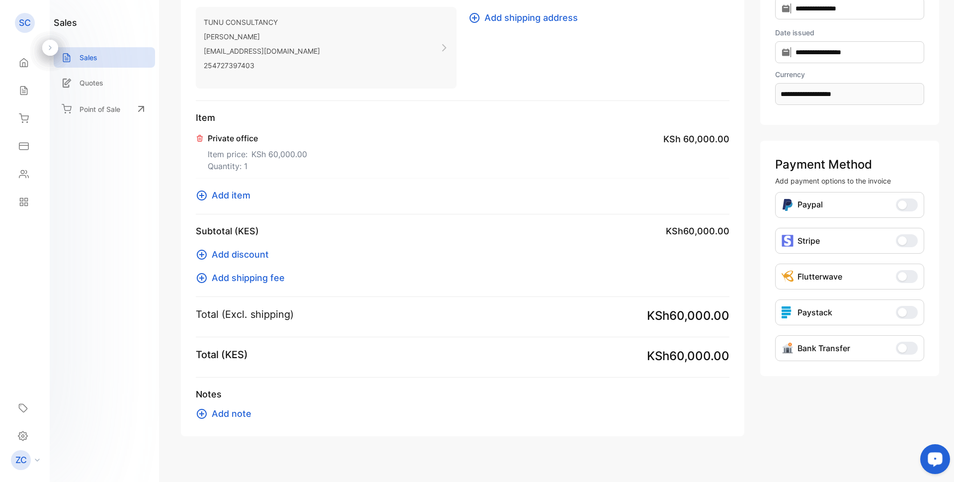
scroll to position [128, 0]
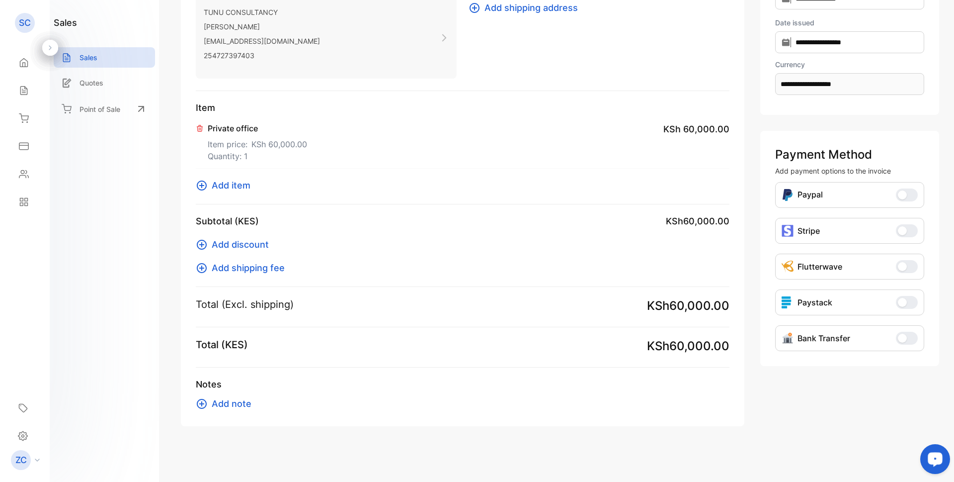
click at [203, 404] on icon at bounding box center [202, 404] width 10 height 10
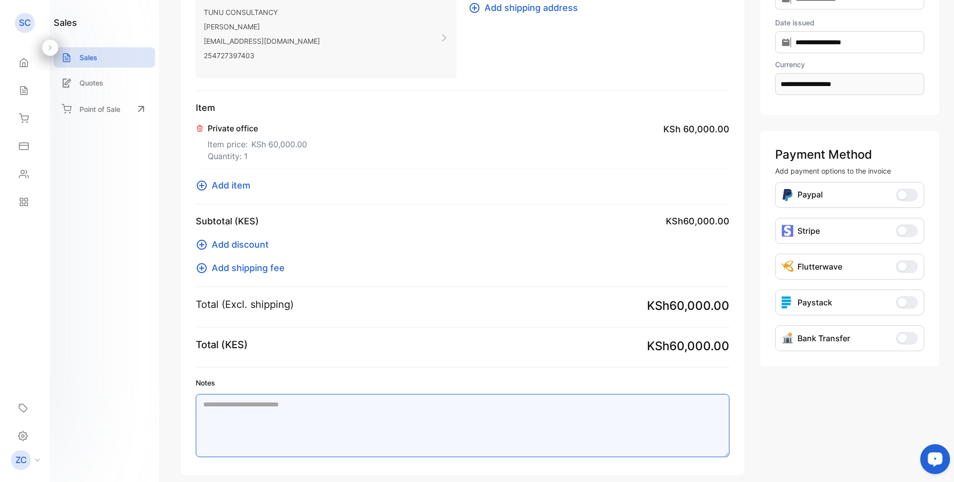
click at [234, 402] on textarea "Notes" at bounding box center [463, 425] width 534 height 63
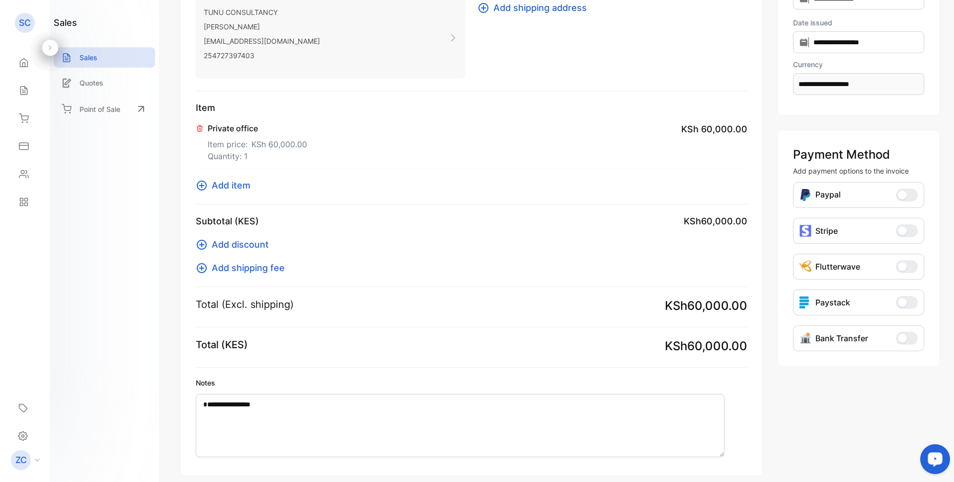
click at [898, 341] on span "button" at bounding box center [902, 337] width 9 height 9
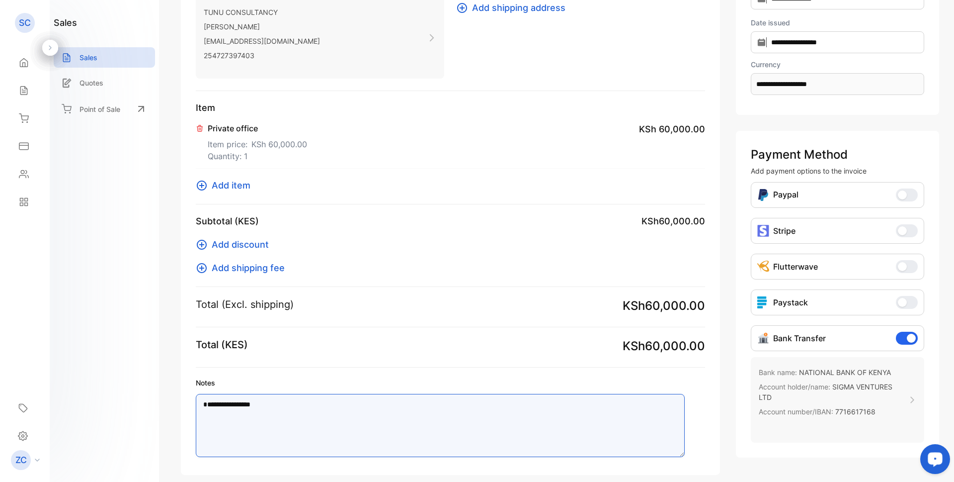
click at [254, 407] on textarea "**********" at bounding box center [440, 425] width 489 height 63
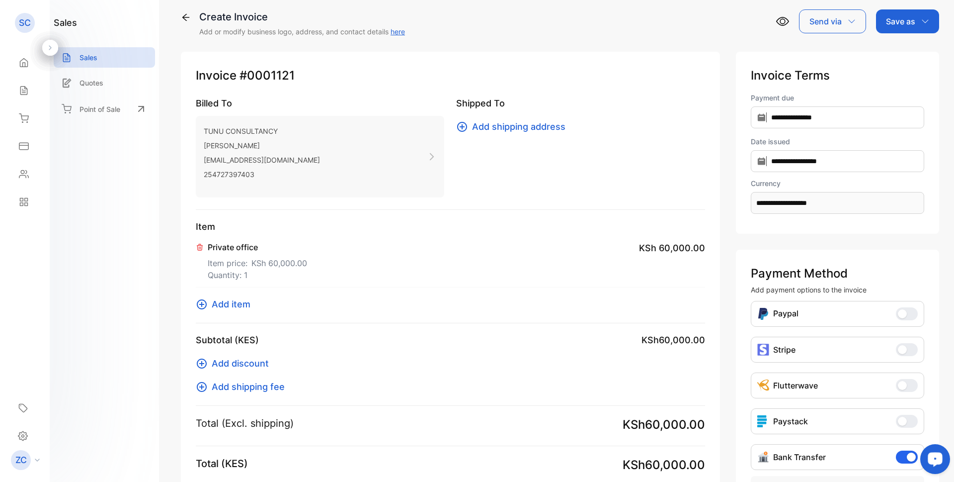
scroll to position [0, 0]
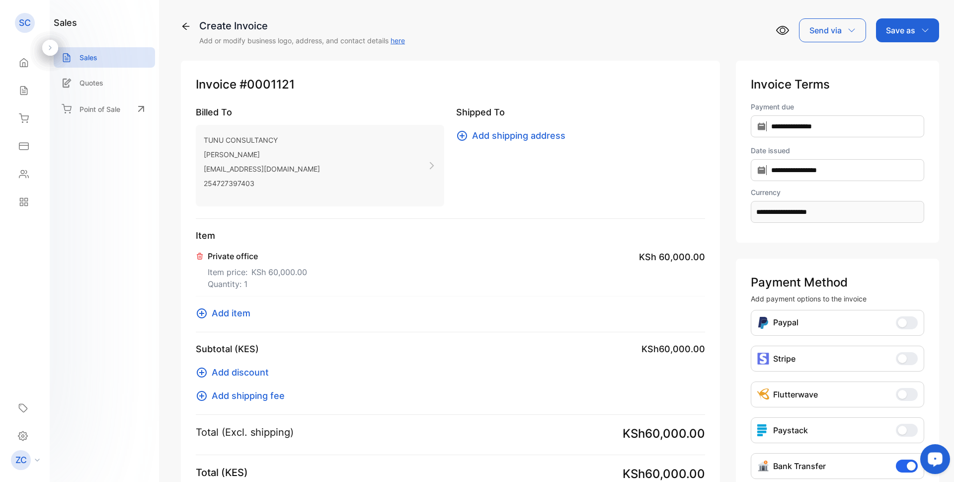
type textarea "**********"
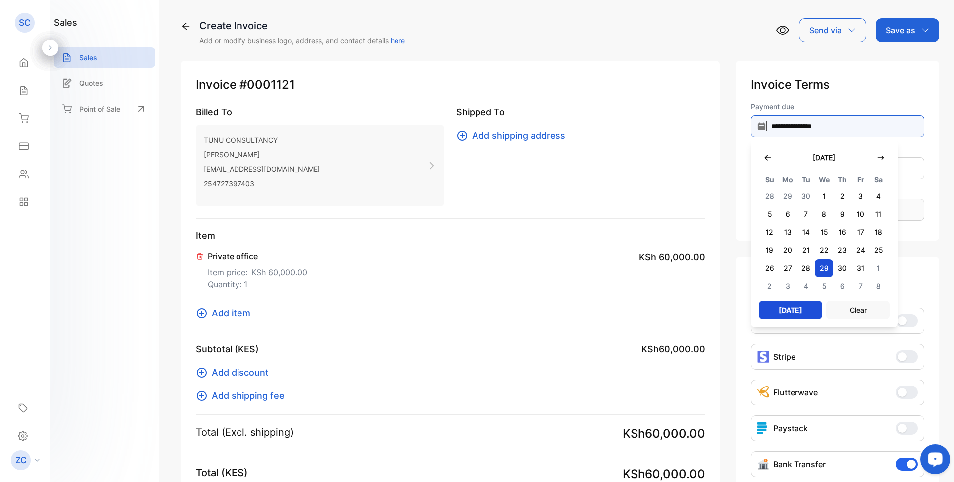
click at [751, 125] on input "**********" at bounding box center [837, 126] width 173 height 22
click at [761, 213] on span "5" at bounding box center [770, 214] width 18 height 18
type input "**********"
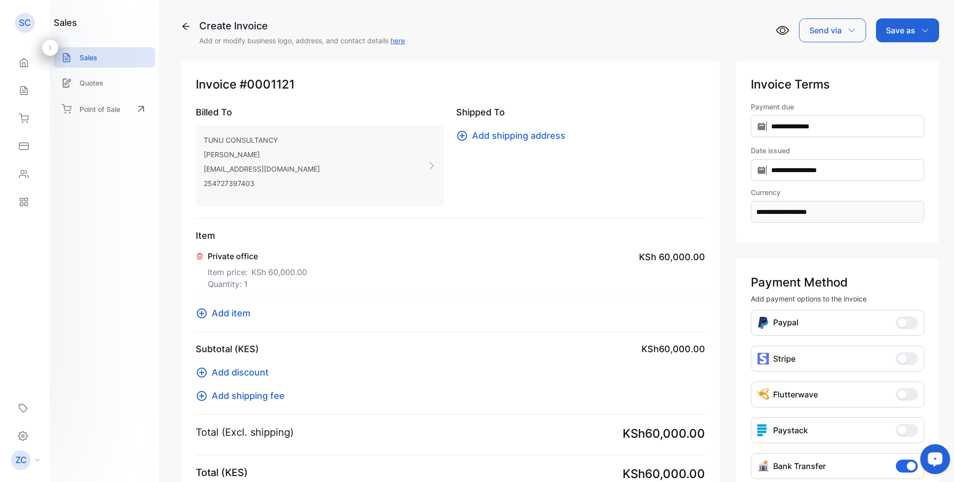
click at [921, 28] on icon "button" at bounding box center [925, 30] width 8 height 8
click at [897, 64] on div "Invoice" at bounding box center [905, 63] width 57 height 20
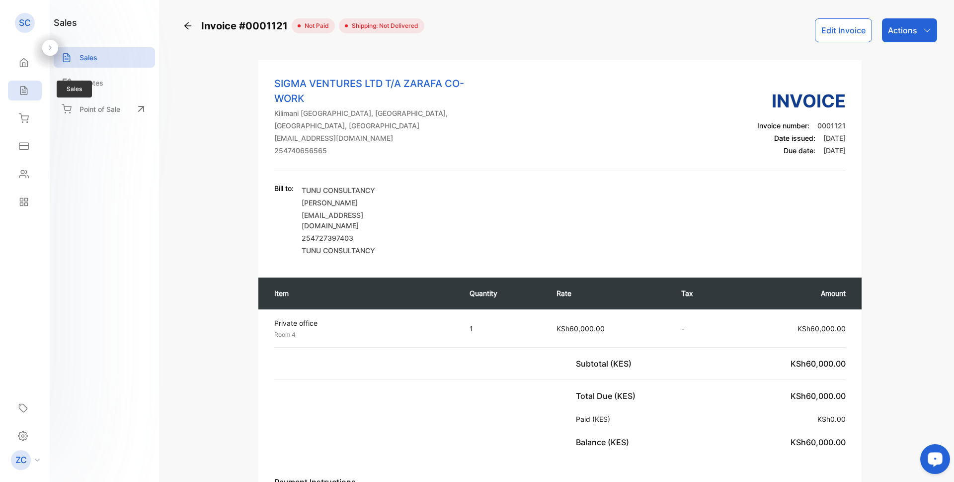
click at [19, 91] on icon at bounding box center [24, 90] width 10 height 10
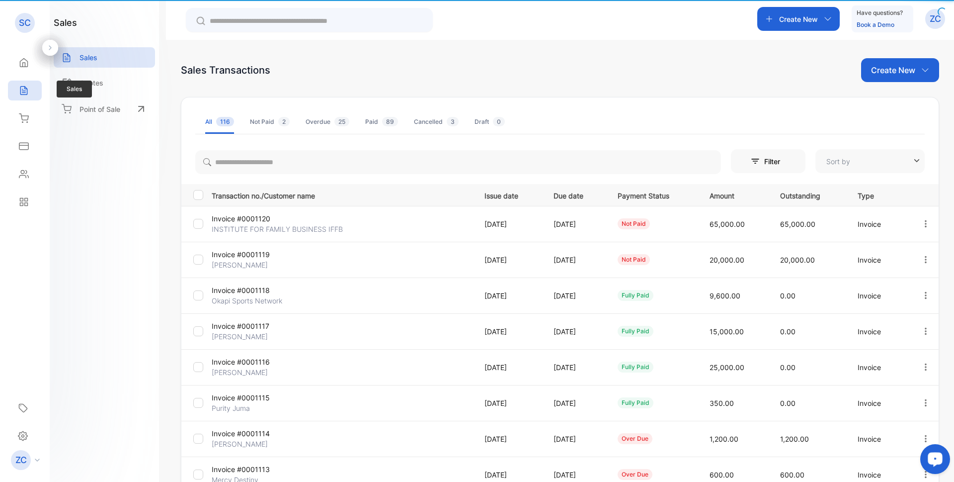
type input "**********"
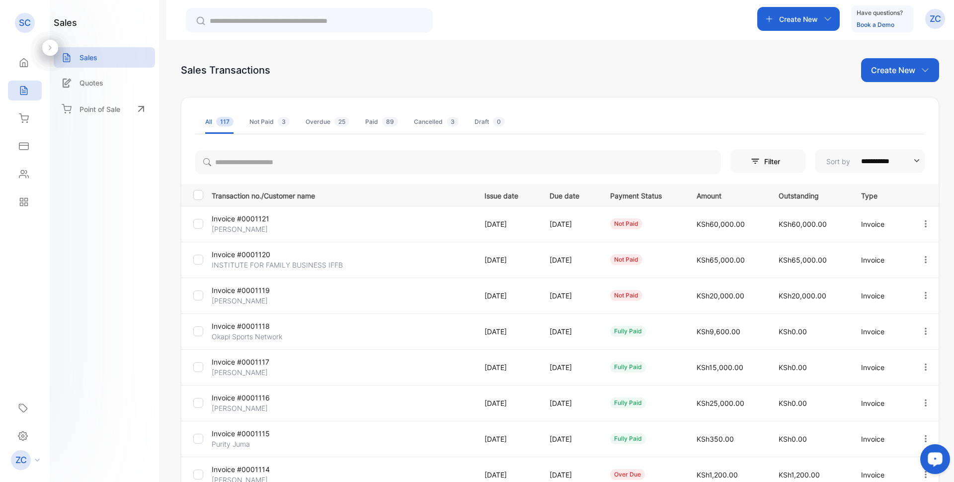
click at [922, 70] on icon "button" at bounding box center [925, 69] width 6 height 3
click at [901, 101] on span "Invoice" at bounding box center [901, 103] width 23 height 10
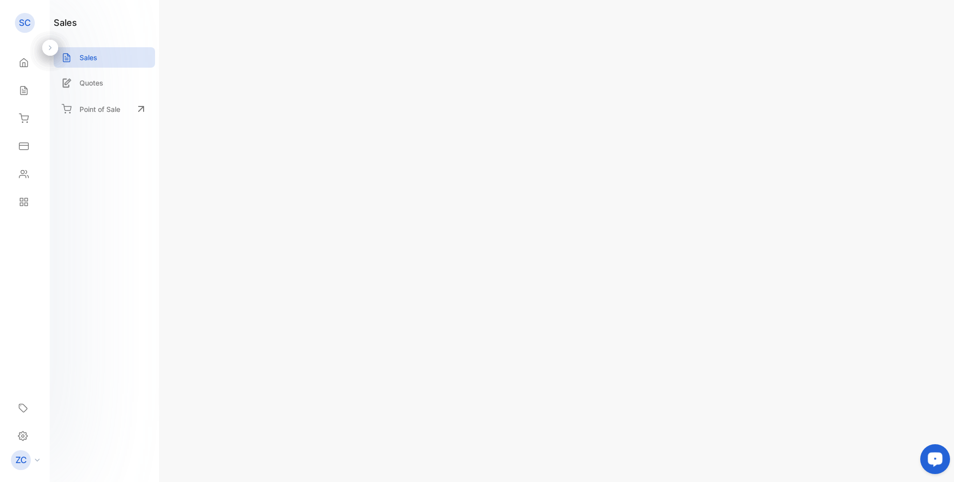
type input "**********"
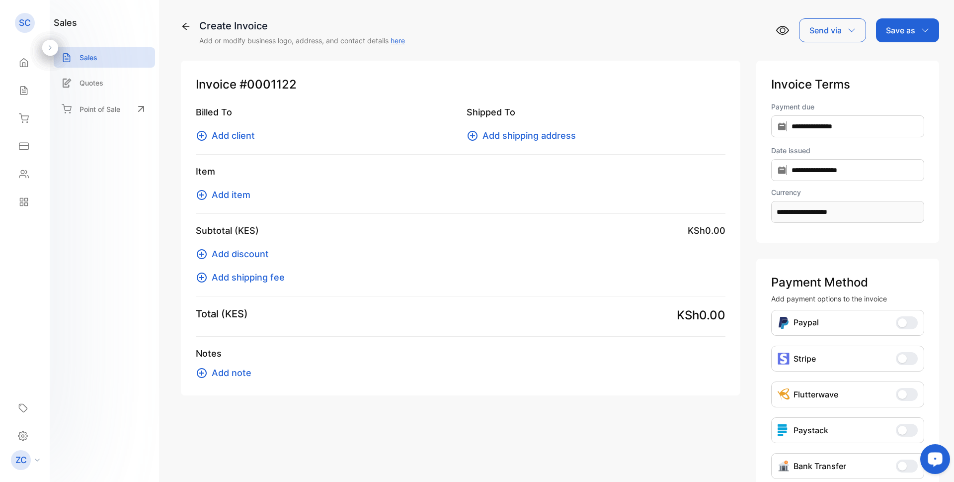
click at [199, 133] on icon at bounding box center [202, 136] width 12 height 12
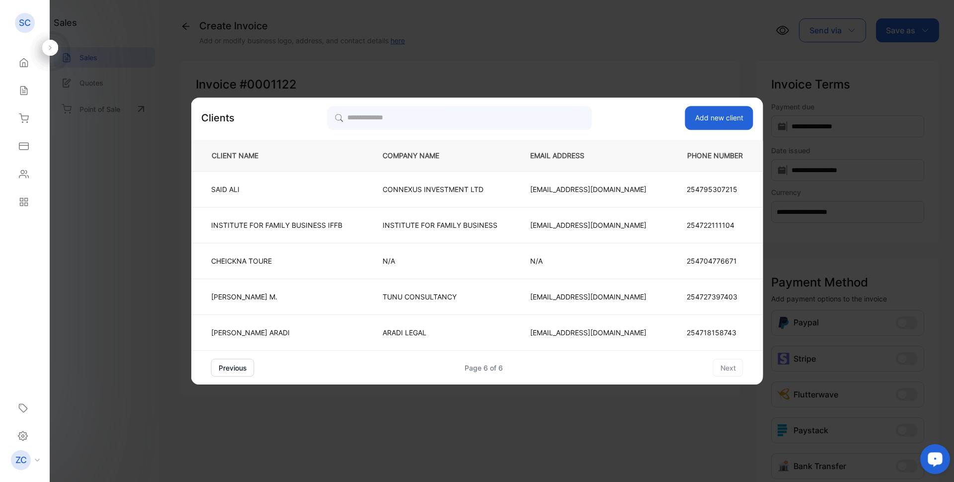
click at [232, 369] on button "previous" at bounding box center [232, 367] width 43 height 18
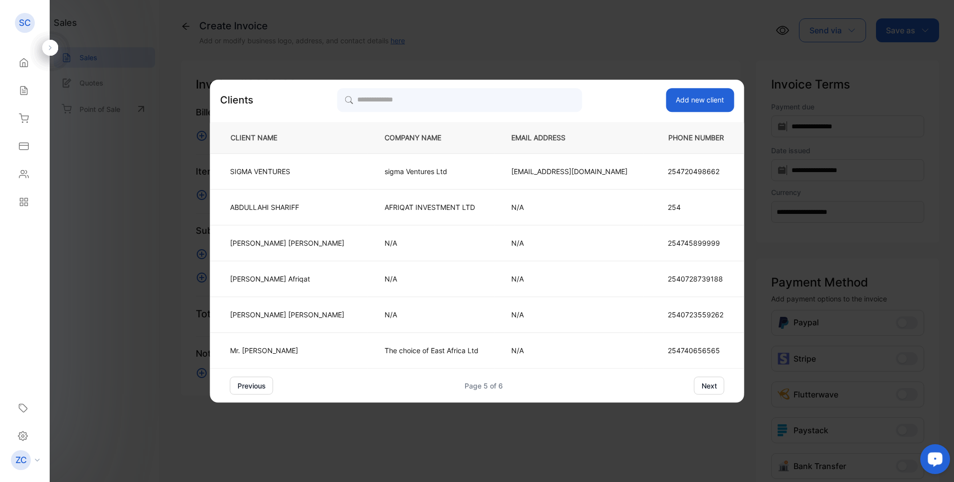
click at [273, 384] on button "previous" at bounding box center [251, 385] width 43 height 18
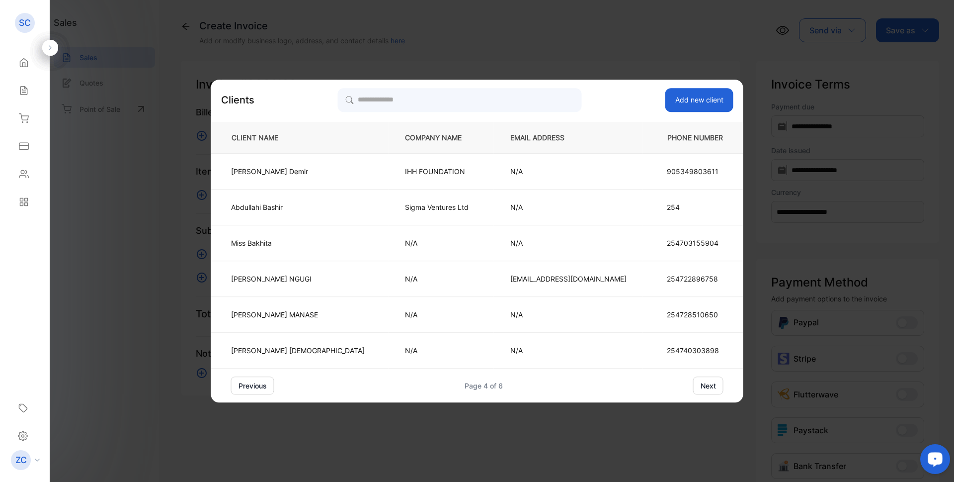
click at [274, 383] on button "previous" at bounding box center [252, 385] width 43 height 18
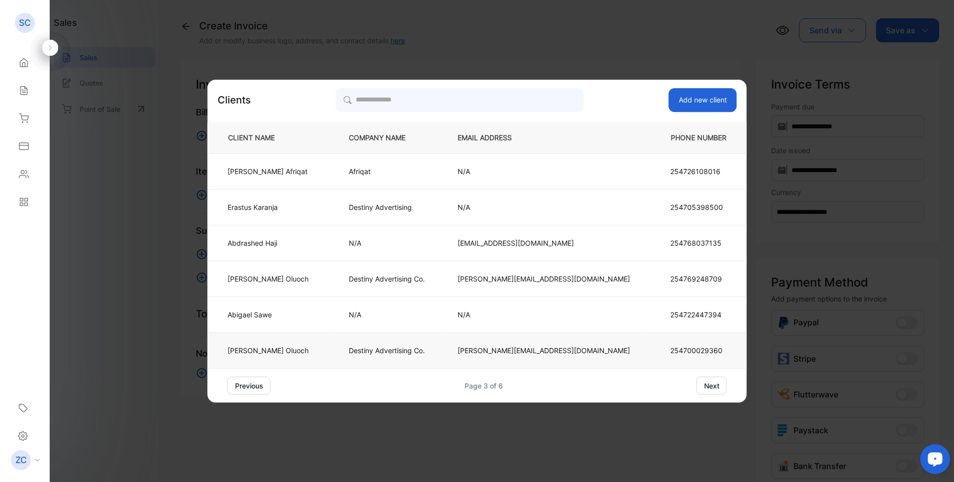
click at [406, 349] on p "Destiny Advertising Co." at bounding box center [387, 350] width 76 height 10
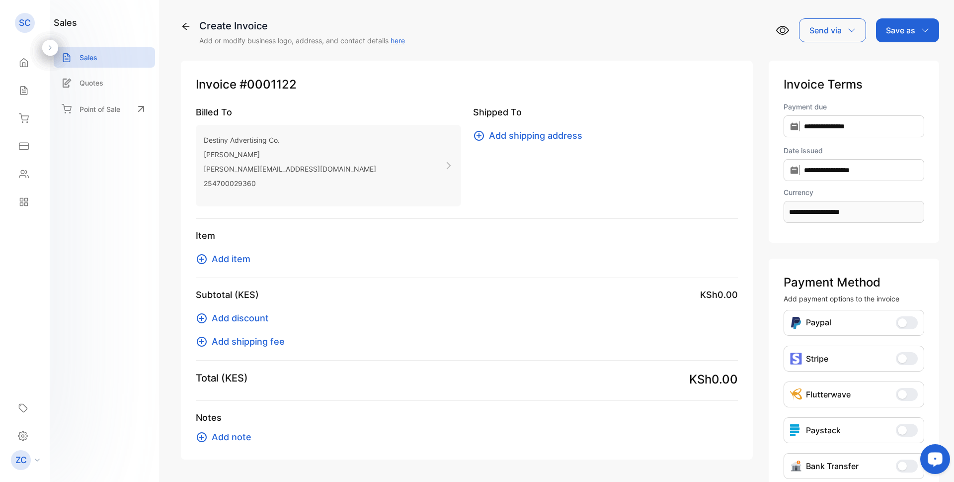
click at [201, 260] on icon at bounding box center [202, 259] width 12 height 12
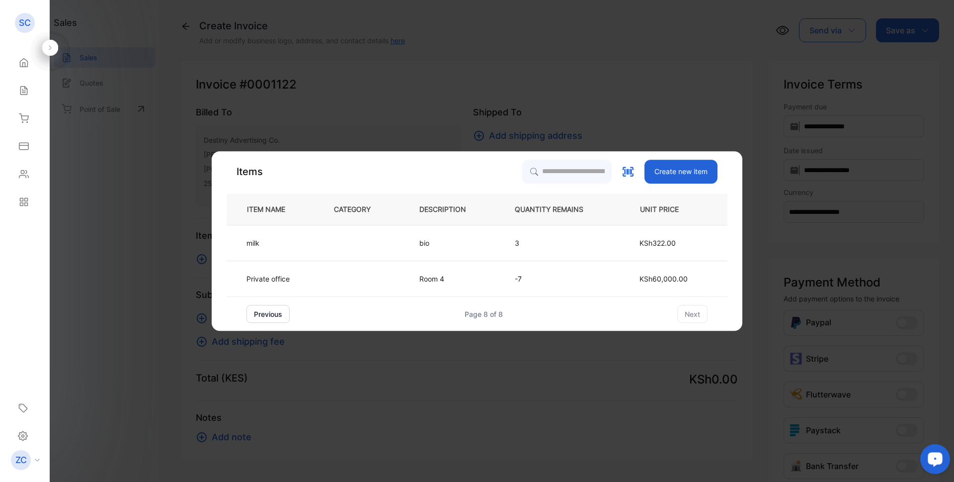
click at [268, 315] on button "previous" at bounding box center [267, 314] width 43 height 18
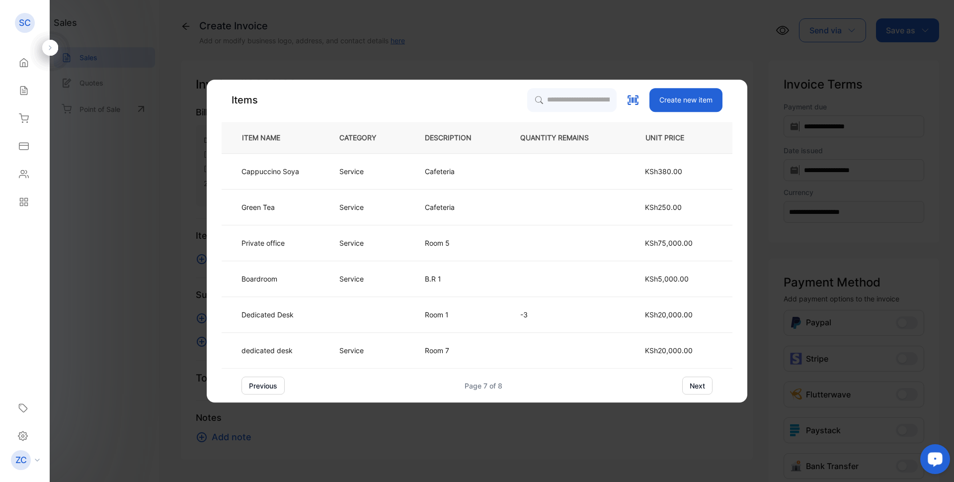
click at [262, 385] on button "previous" at bounding box center [263, 385] width 43 height 18
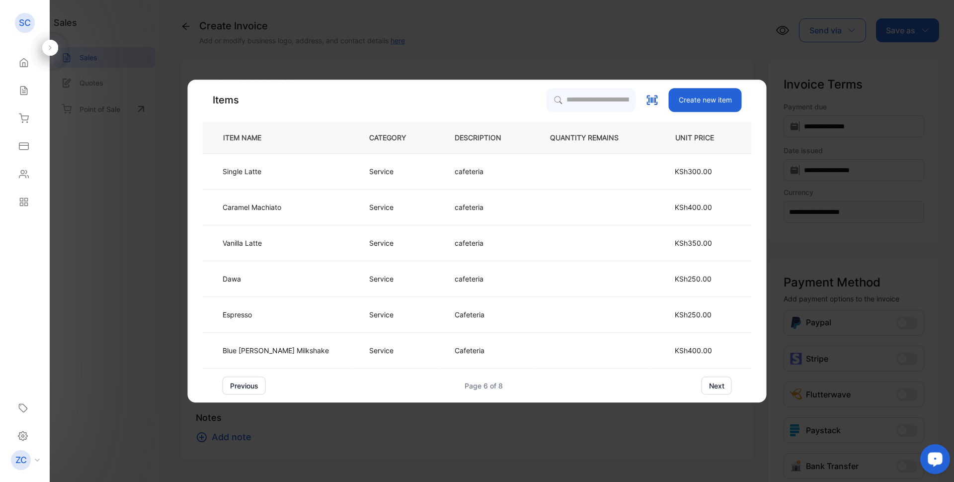
click at [262, 387] on button "previous" at bounding box center [244, 385] width 43 height 18
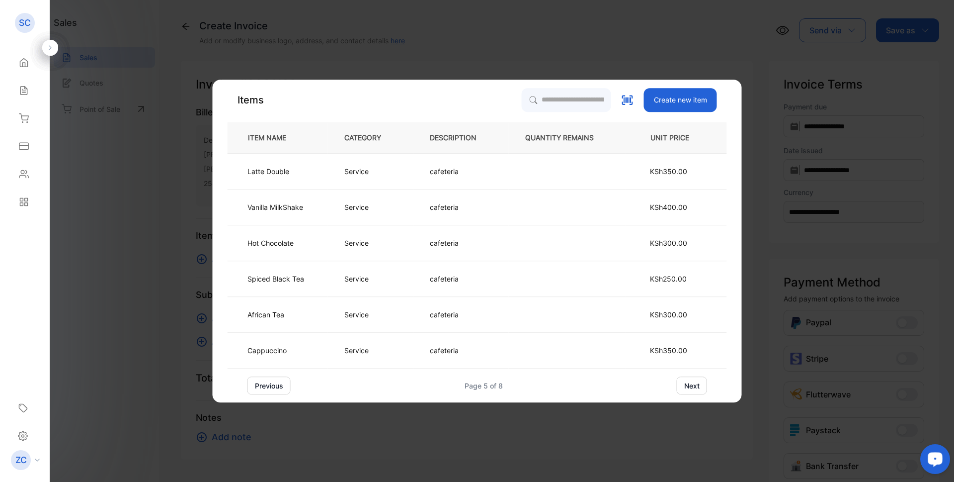
click at [262, 387] on button "previous" at bounding box center [268, 385] width 43 height 18
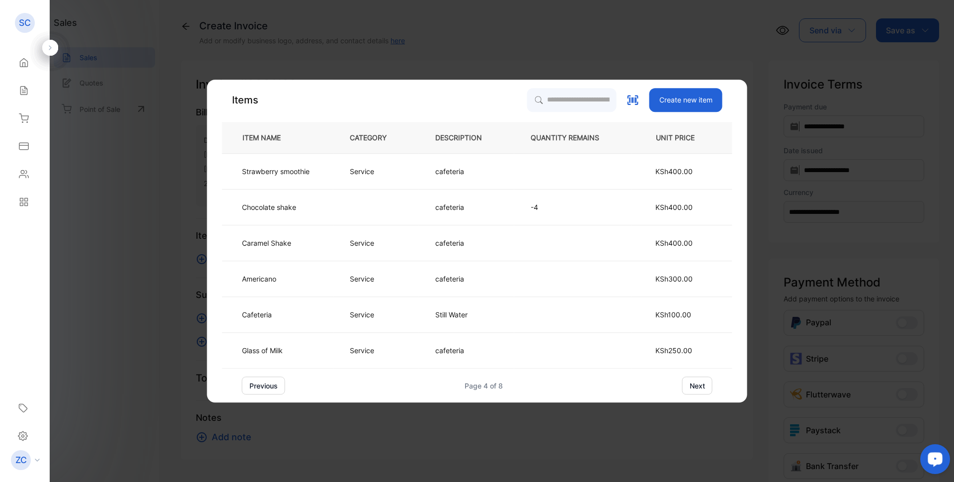
click at [262, 387] on button "previous" at bounding box center [263, 385] width 43 height 18
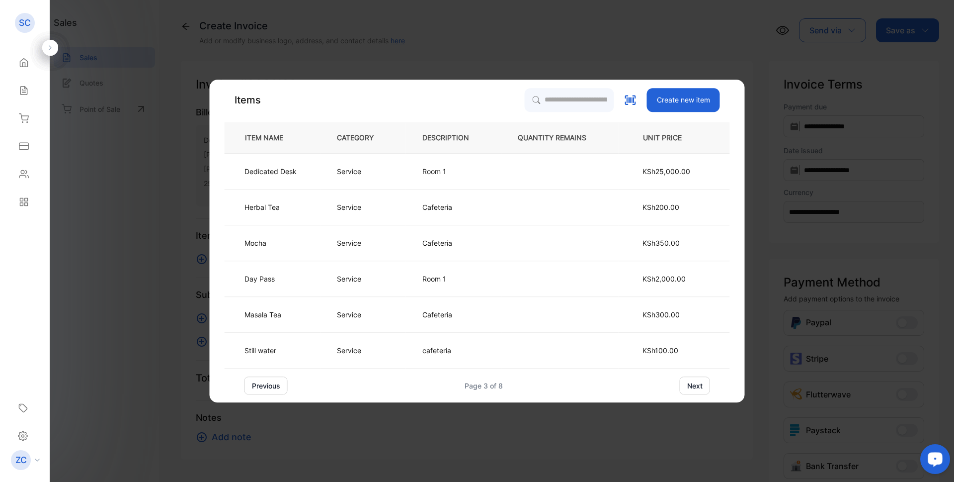
click at [262, 387] on button "previous" at bounding box center [265, 385] width 43 height 18
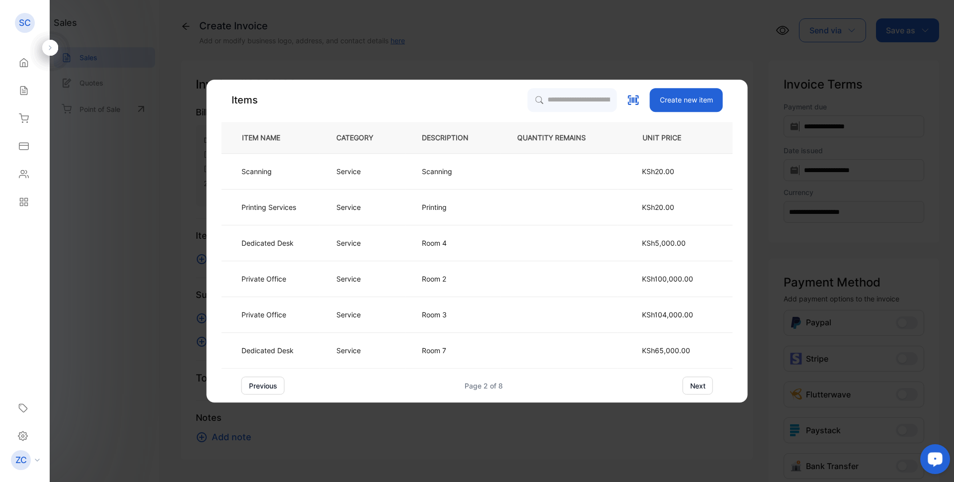
click at [262, 387] on button "previous" at bounding box center [263, 385] width 43 height 18
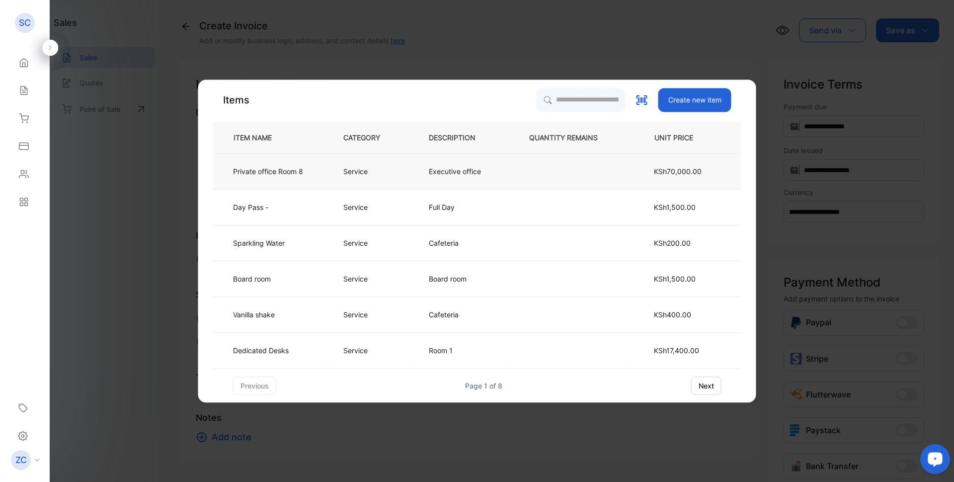
click at [453, 167] on p "Executive office" at bounding box center [455, 171] width 52 height 10
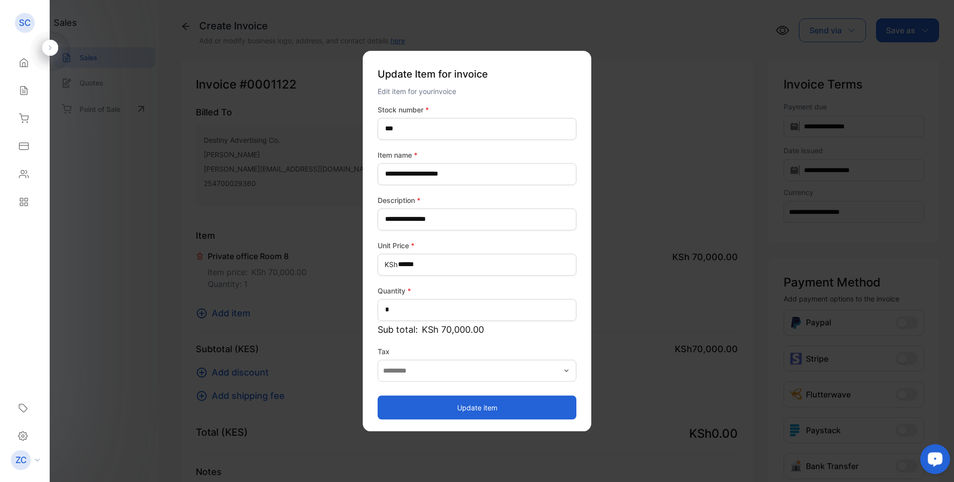
click at [475, 407] on button "Update item" at bounding box center [477, 407] width 199 height 24
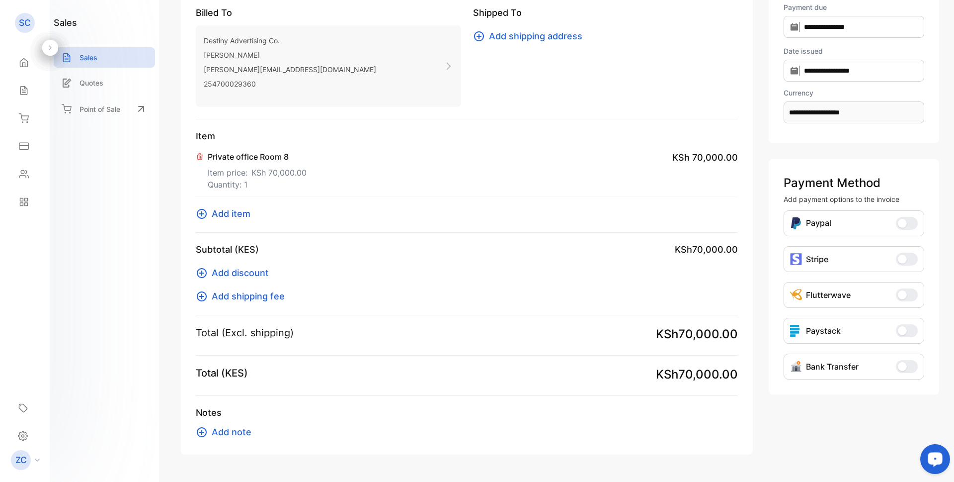
scroll to position [128, 0]
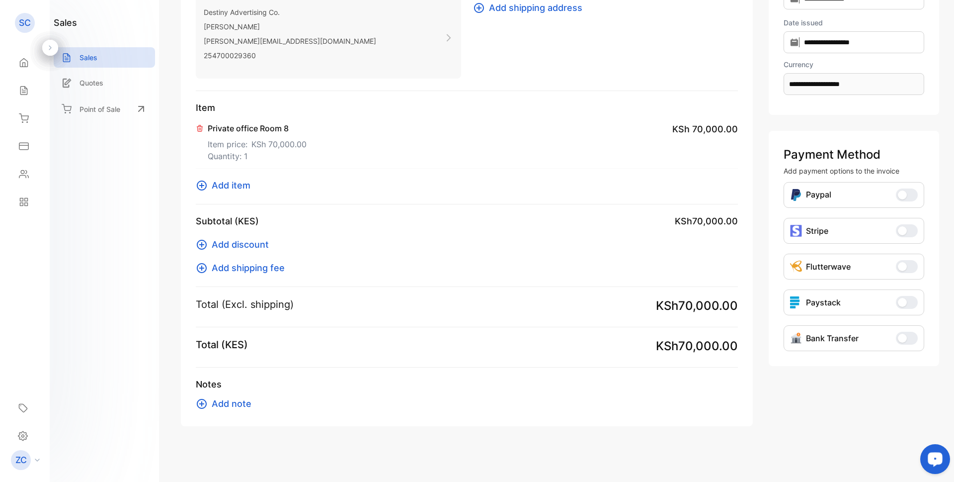
click at [196, 404] on icon at bounding box center [202, 404] width 12 height 12
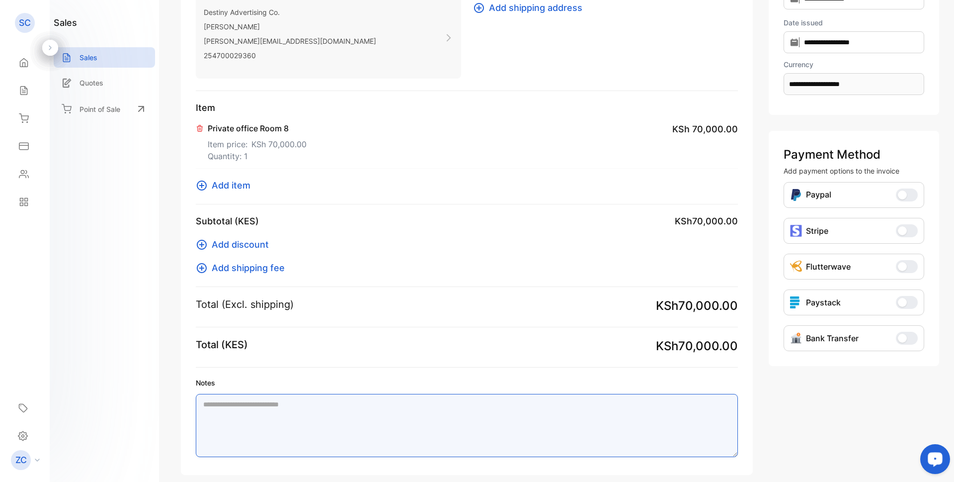
click at [234, 408] on textarea "Notes" at bounding box center [467, 425] width 542 height 63
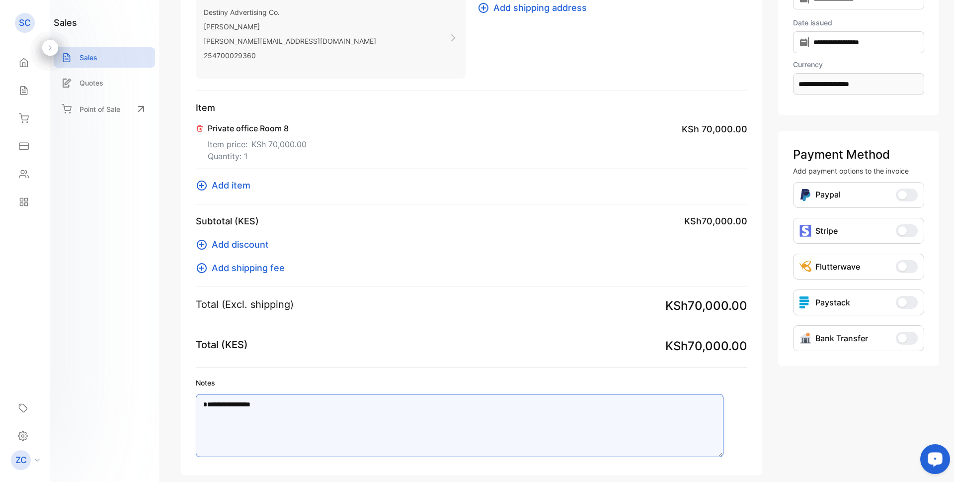
type textarea "**********"
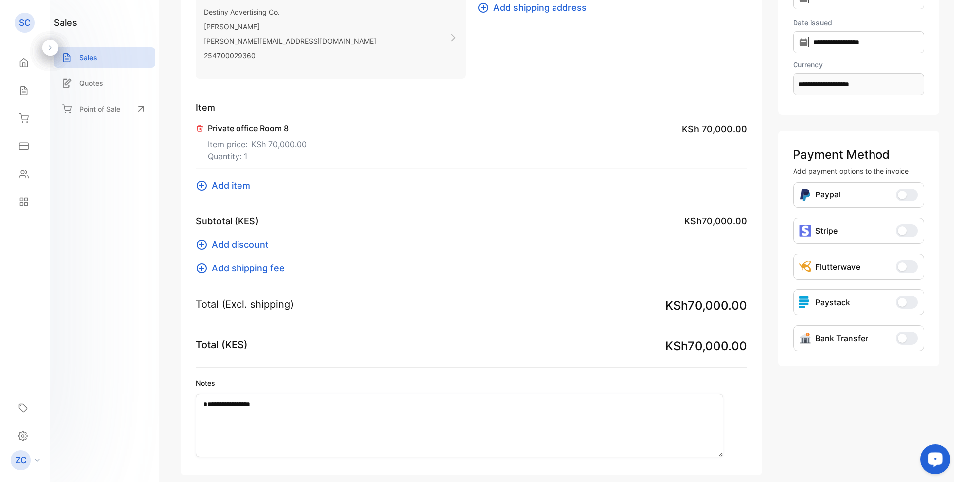
click at [902, 337] on span "button" at bounding box center [902, 337] width 9 height 9
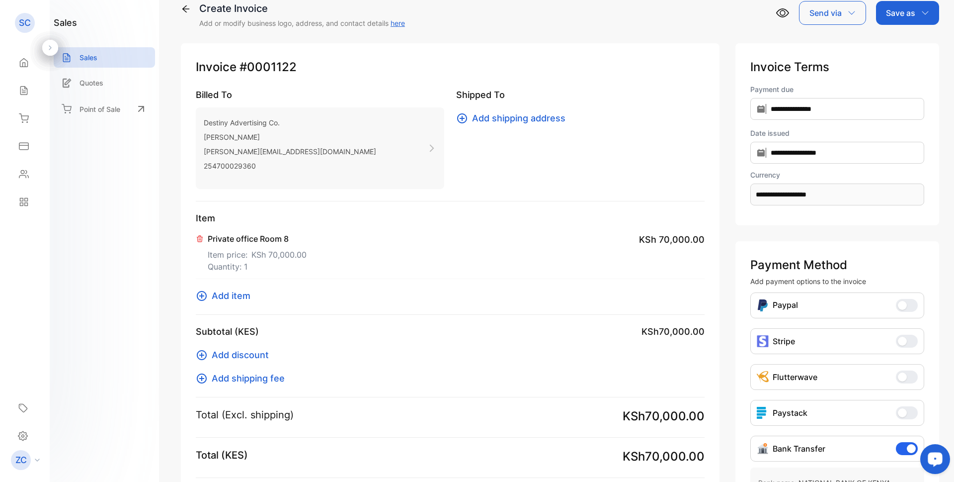
scroll to position [0, 0]
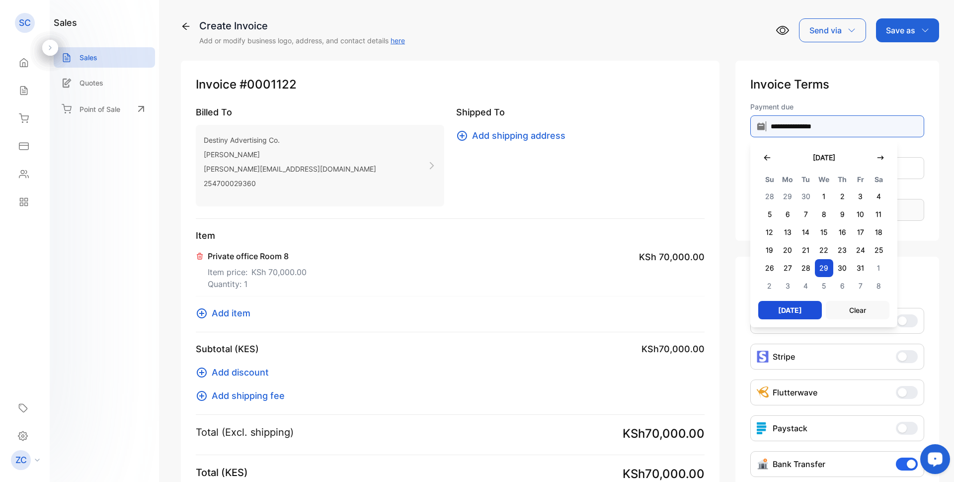
click at [750, 131] on input "**********" at bounding box center [837, 126] width 174 height 22
click at [760, 217] on span "5" at bounding box center [769, 214] width 18 height 18
type input "**********"
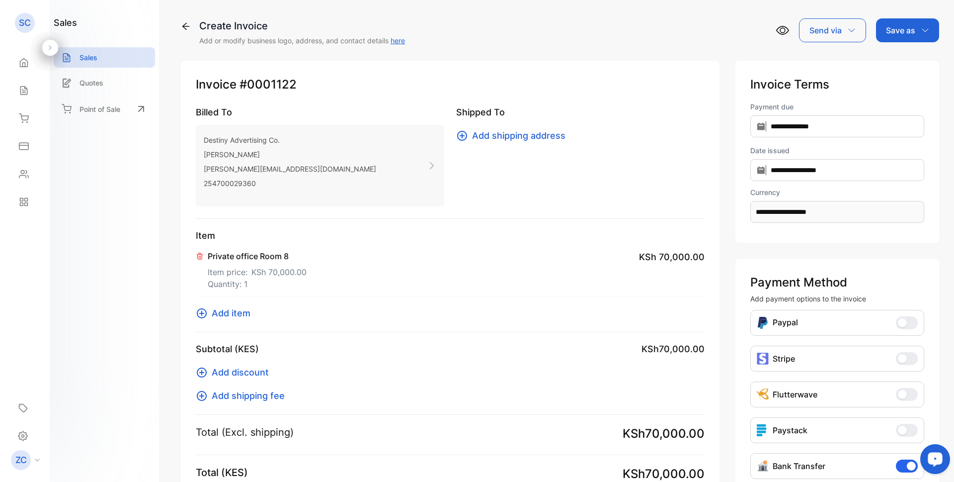
click at [924, 29] on icon "button" at bounding box center [925, 30] width 8 height 8
click at [904, 61] on div "Invoice" at bounding box center [905, 63] width 57 height 20
